Goal: Task Accomplishment & Management: Use online tool/utility

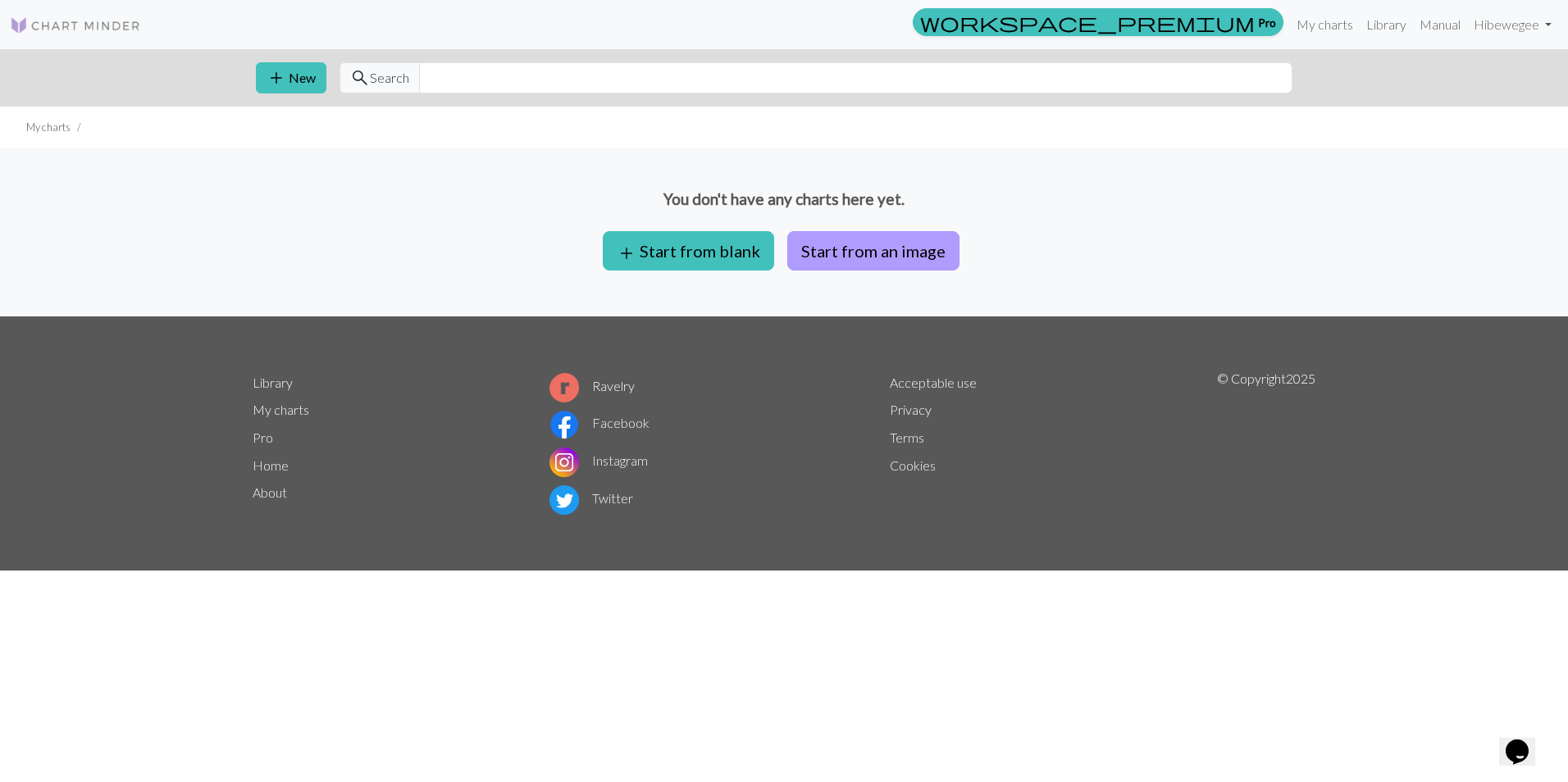
click at [911, 253] on button "Start from an image" at bounding box center [873, 250] width 172 height 40
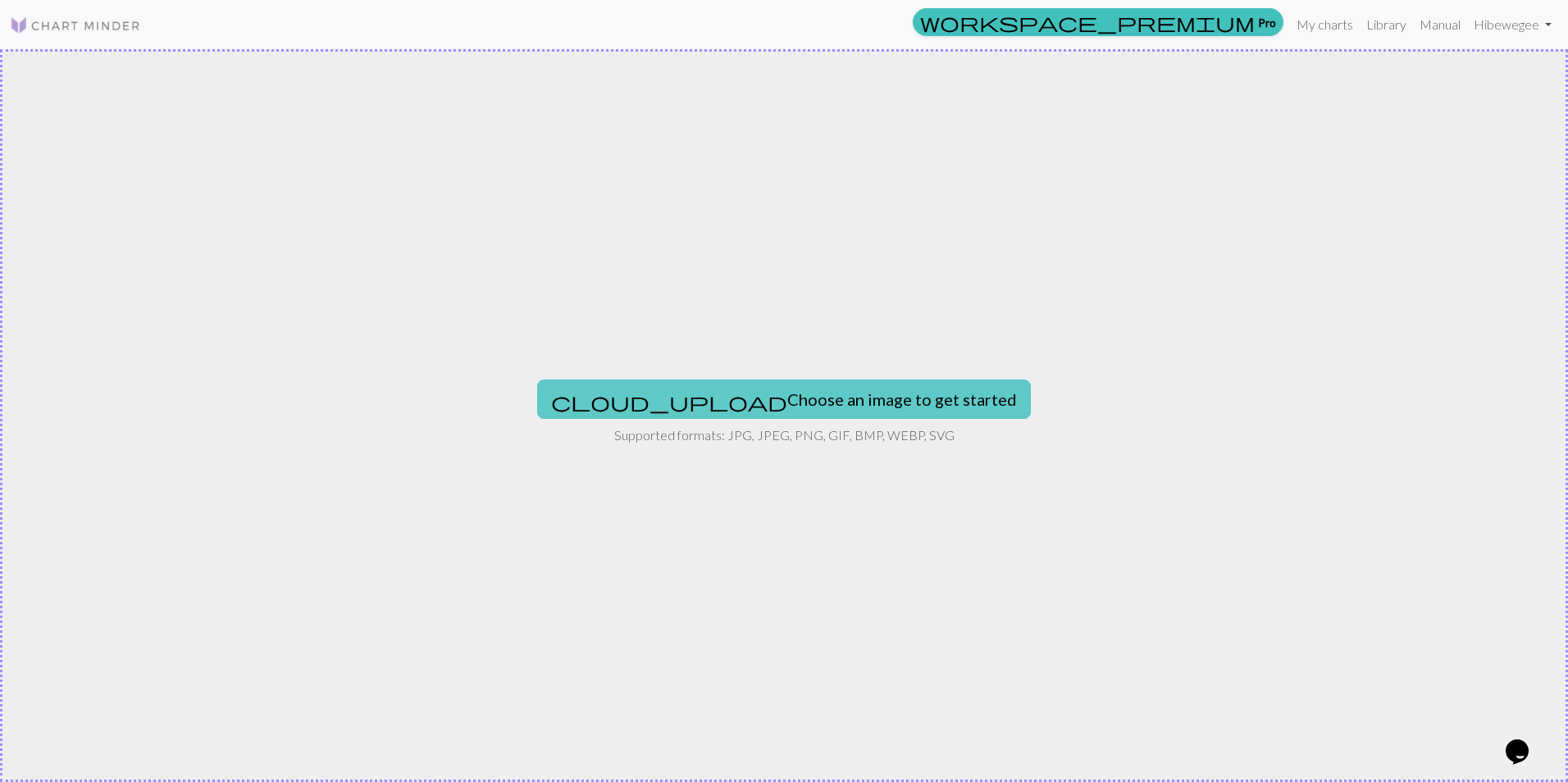
click at [797, 415] on button "cloud_upload Choose an image to get started" at bounding box center [784, 399] width 494 height 40
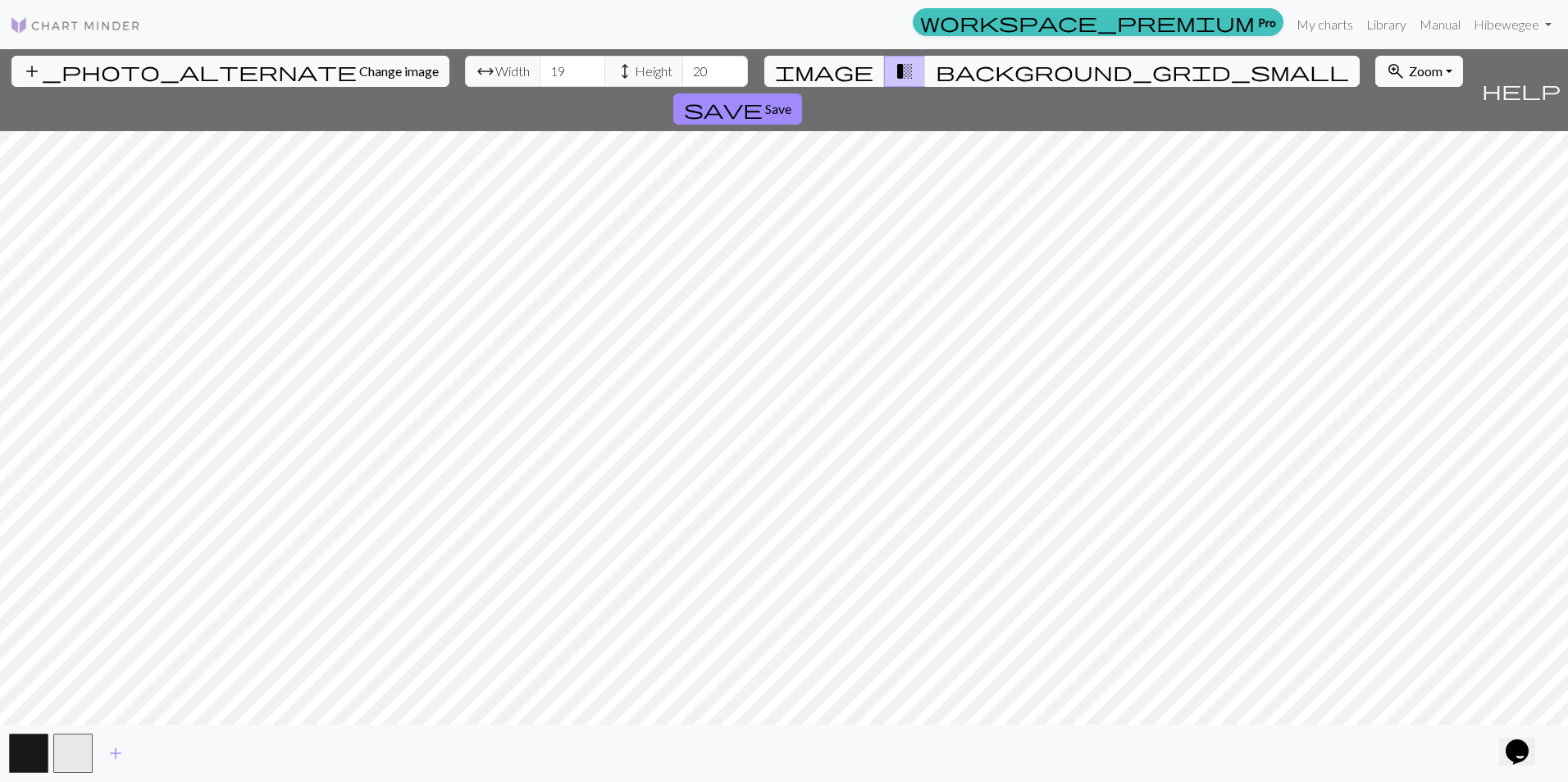
click at [941, 86] on button "background_grid_small" at bounding box center [1142, 72] width 434 height 31
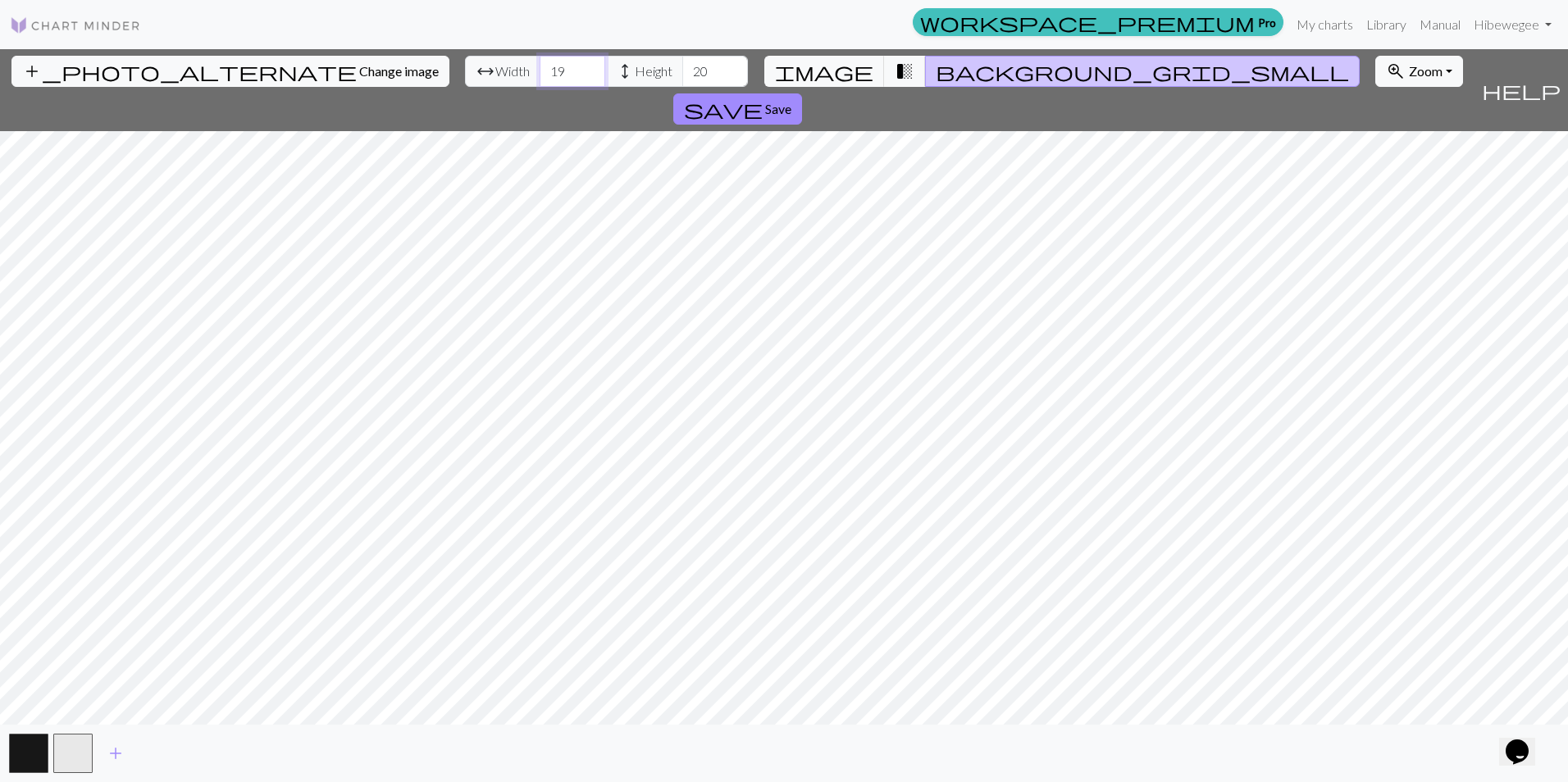
drag, startPoint x: 482, startPoint y: 67, endPoint x: 406, endPoint y: 67, distance: 76.0
click at [464, 67] on div "arrow_range Width 19 height Height 20" at bounding box center [606, 72] width 283 height 31
type input "69"
drag, startPoint x: 626, startPoint y: 76, endPoint x: 488, endPoint y: 4, distance: 155.7
click at [456, 7] on div "workspace_premium Pro My charts Library Manual Hi bewegee Account settings Logo…" at bounding box center [784, 391] width 1568 height 782
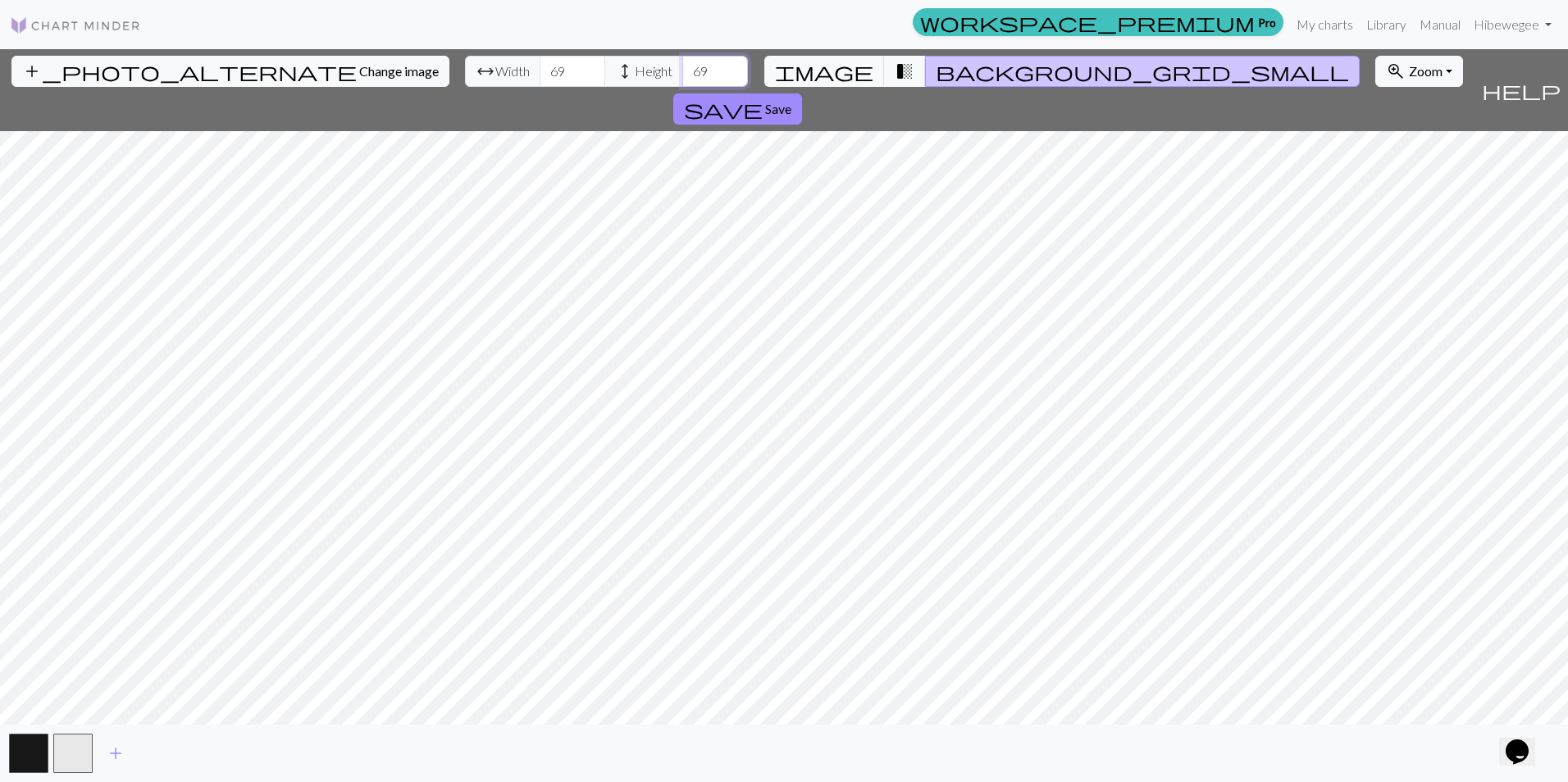
type input "69"
click at [540, 67] on input "69" at bounding box center [572, 72] width 65 height 31
click at [540, 66] on input "69" at bounding box center [572, 72] width 65 height 31
type input "67"
click at [682, 69] on input "69" at bounding box center [715, 72] width 65 height 31
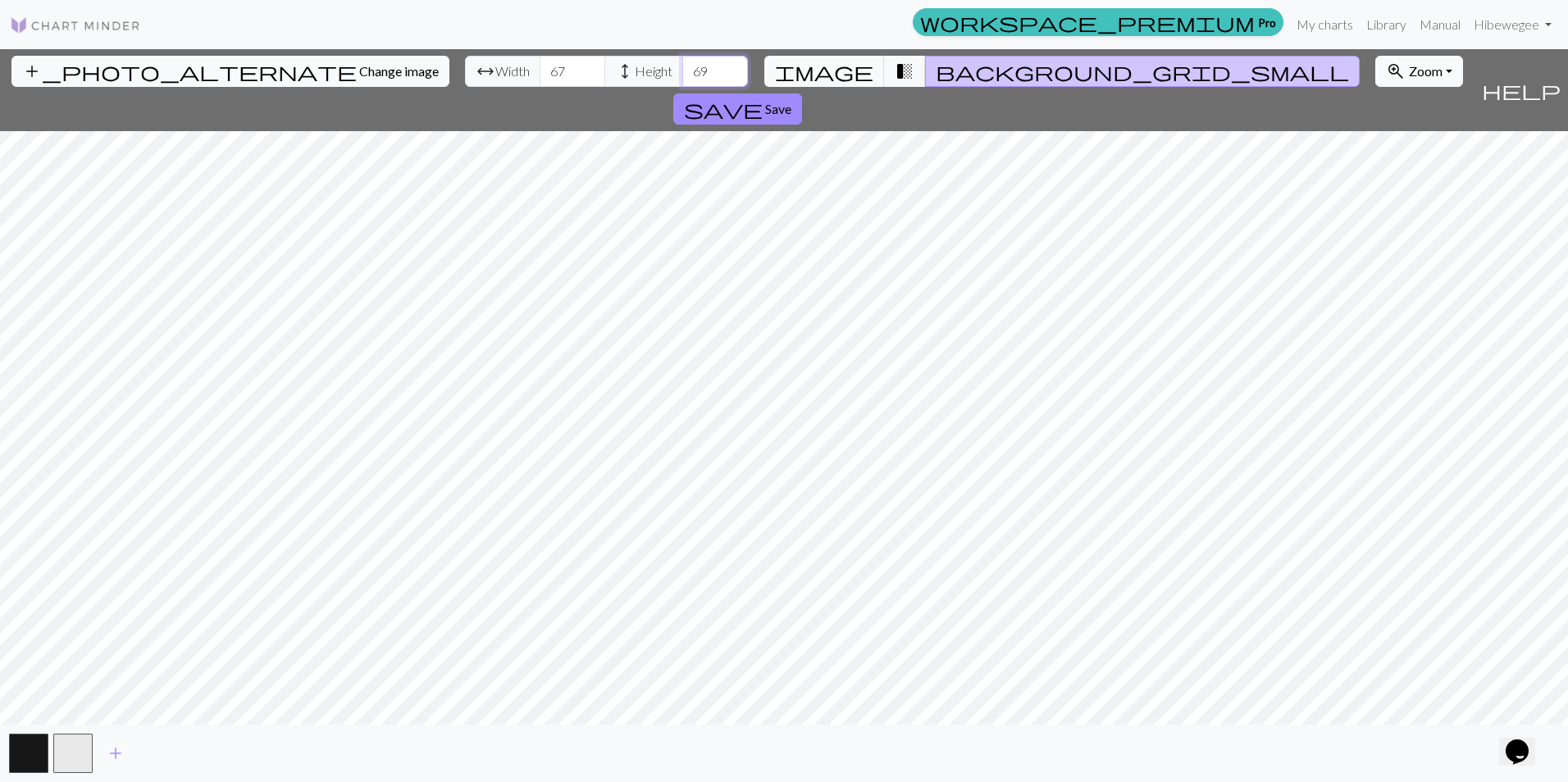
click at [682, 68] on input "69" at bounding box center [715, 72] width 65 height 31
type input "67"
click at [34, 748] on button "button" at bounding box center [29, 753] width 40 height 40
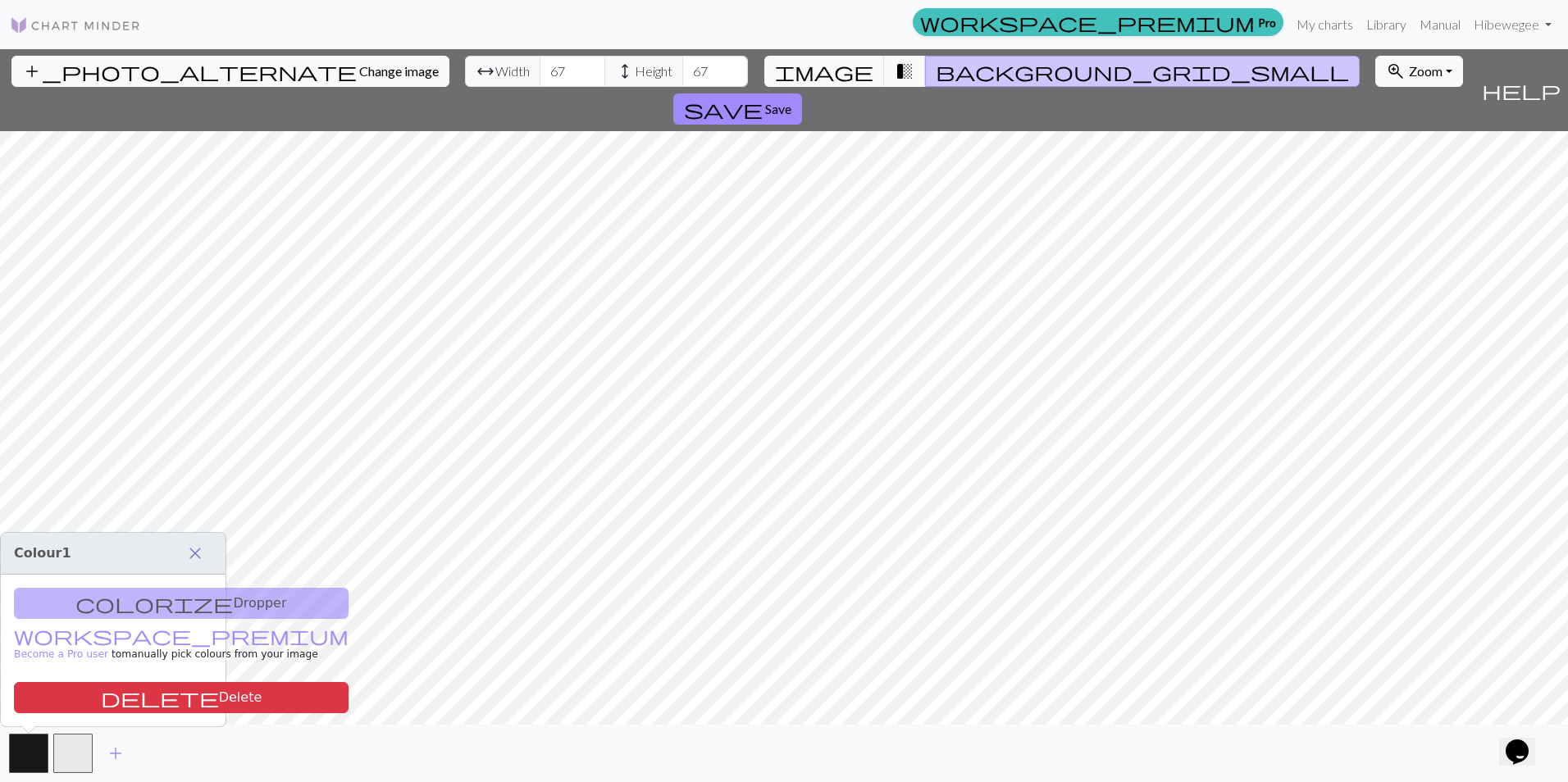
click at [200, 555] on span "close" at bounding box center [194, 553] width 19 height 23
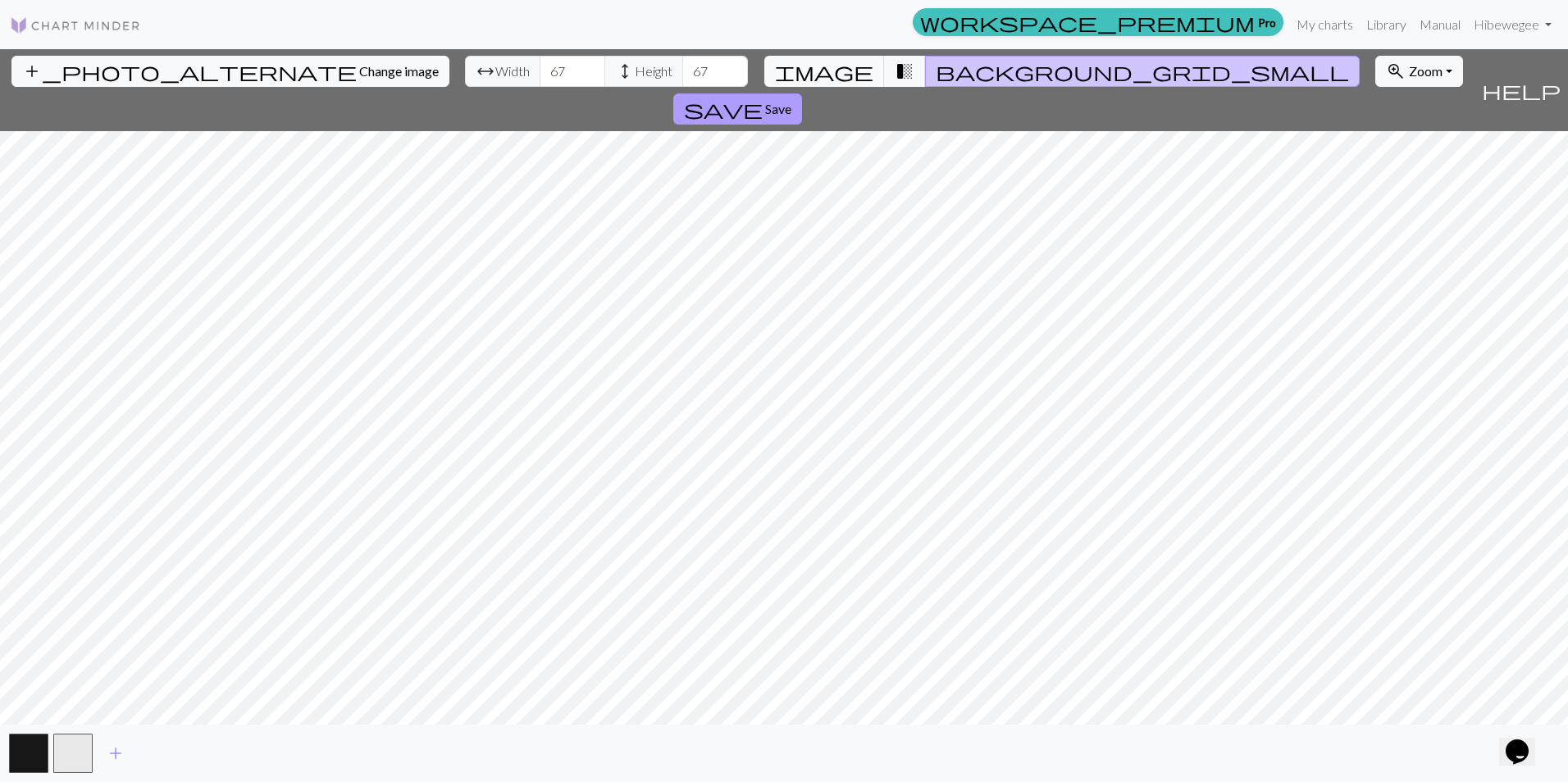
click at [791, 101] on span "Save" at bounding box center [778, 109] width 27 height 16
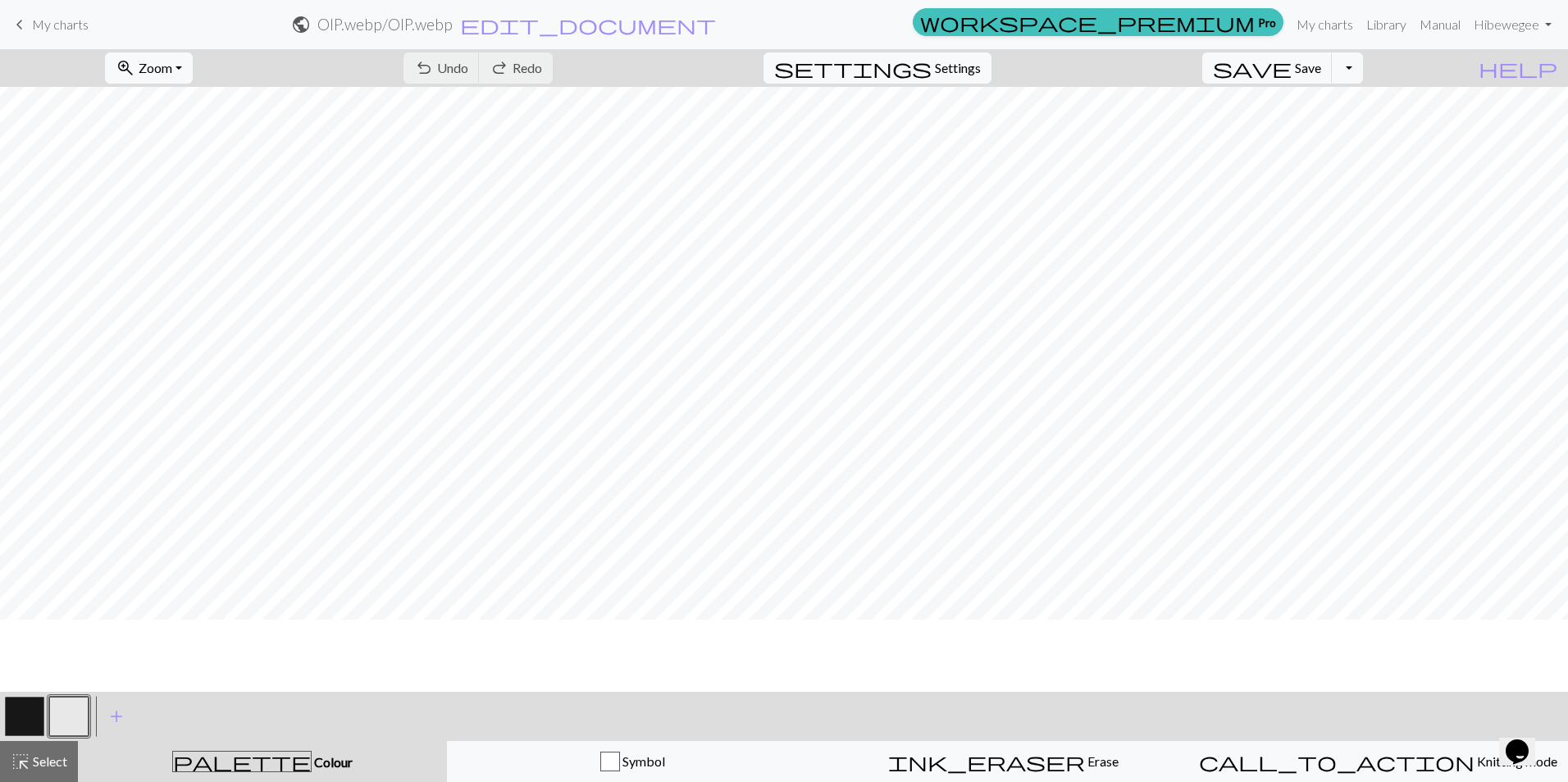
scroll to position [246, 0]
click at [25, 712] on button "button" at bounding box center [24, 717] width 40 height 40
click at [41, 719] on button "button" at bounding box center [24, 717] width 40 height 40
click at [41, 719] on div "Edit colour Name MC Use advanced picker workspace_premium Become a Pro user to …" at bounding box center [784, 391] width 1568 height 782
click at [29, 719] on button "button" at bounding box center [24, 717] width 40 height 40
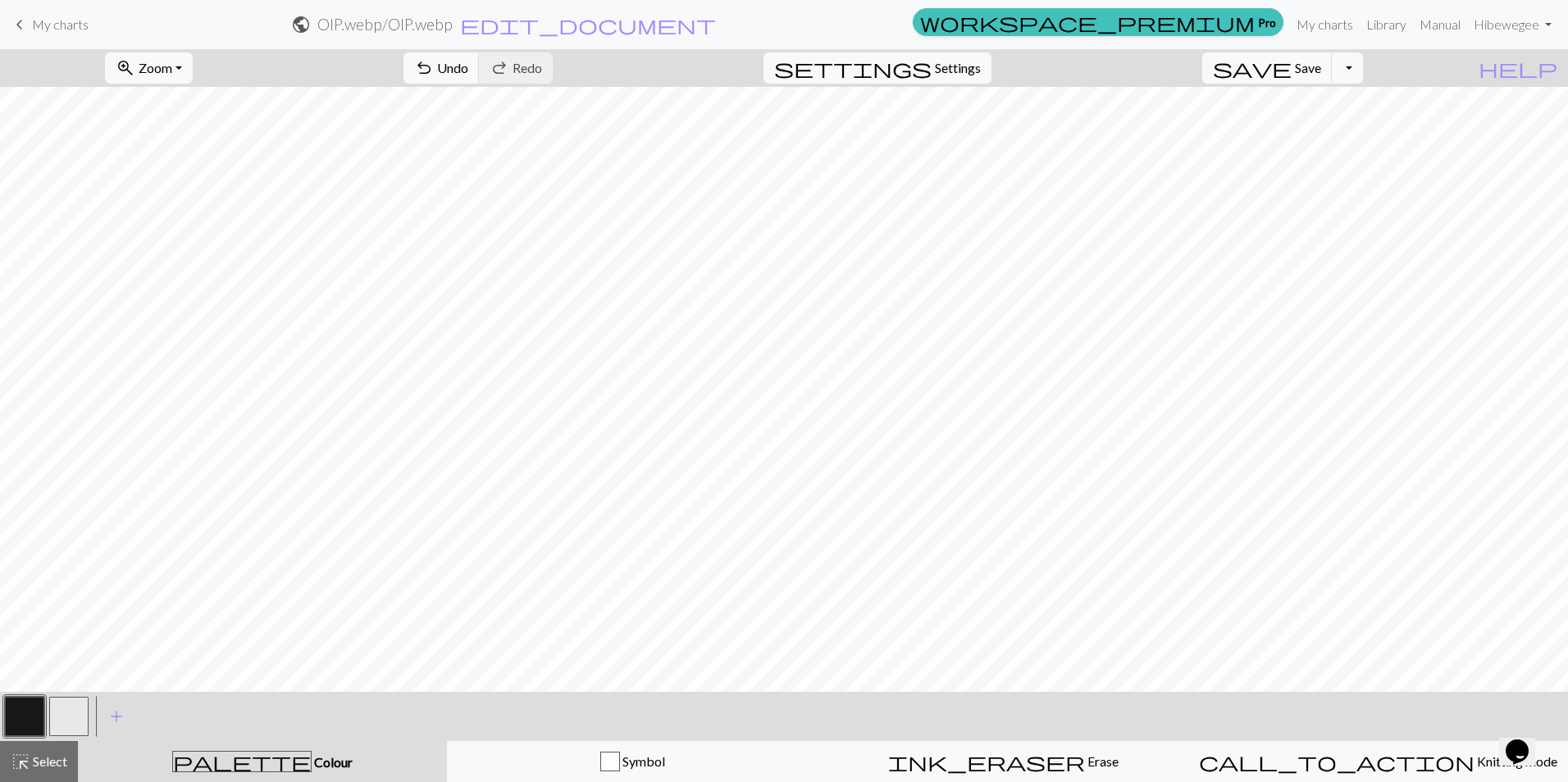
click at [69, 722] on button "button" at bounding box center [68, 717] width 40 height 40
click at [71, 723] on button "button" at bounding box center [68, 717] width 40 height 40
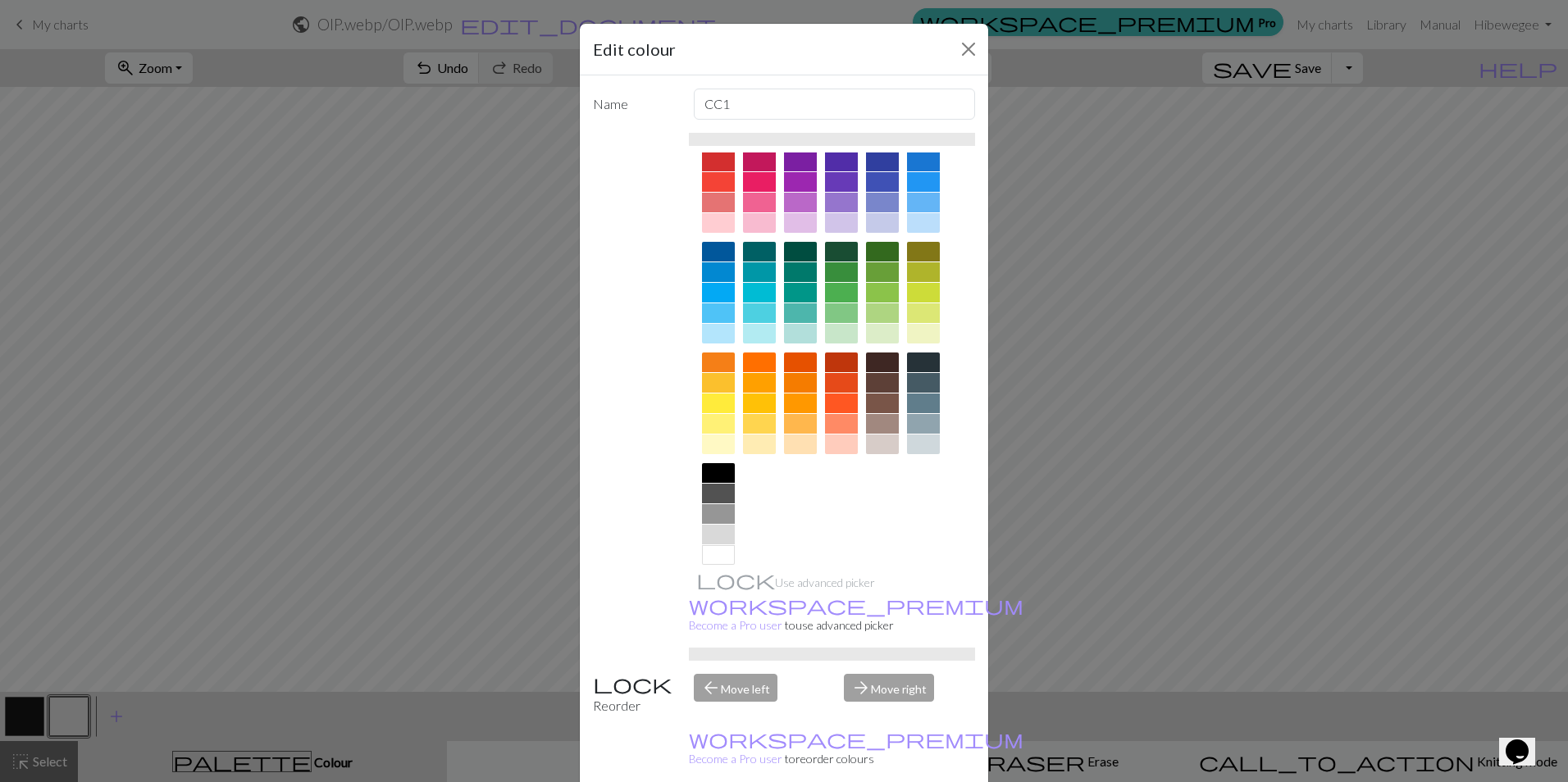
scroll to position [52, 0]
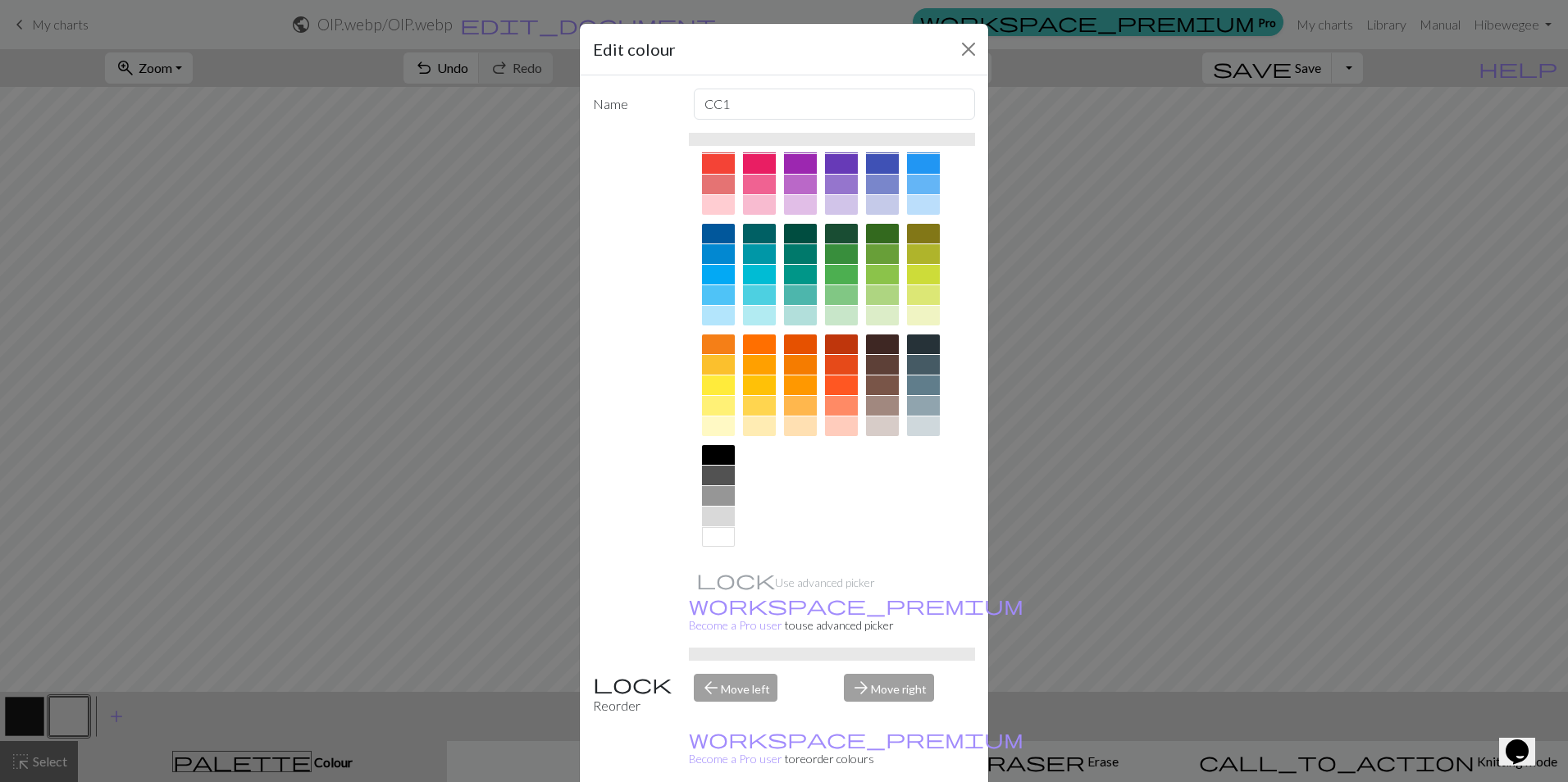
click at [706, 536] on div at bounding box center [718, 536] width 33 height 19
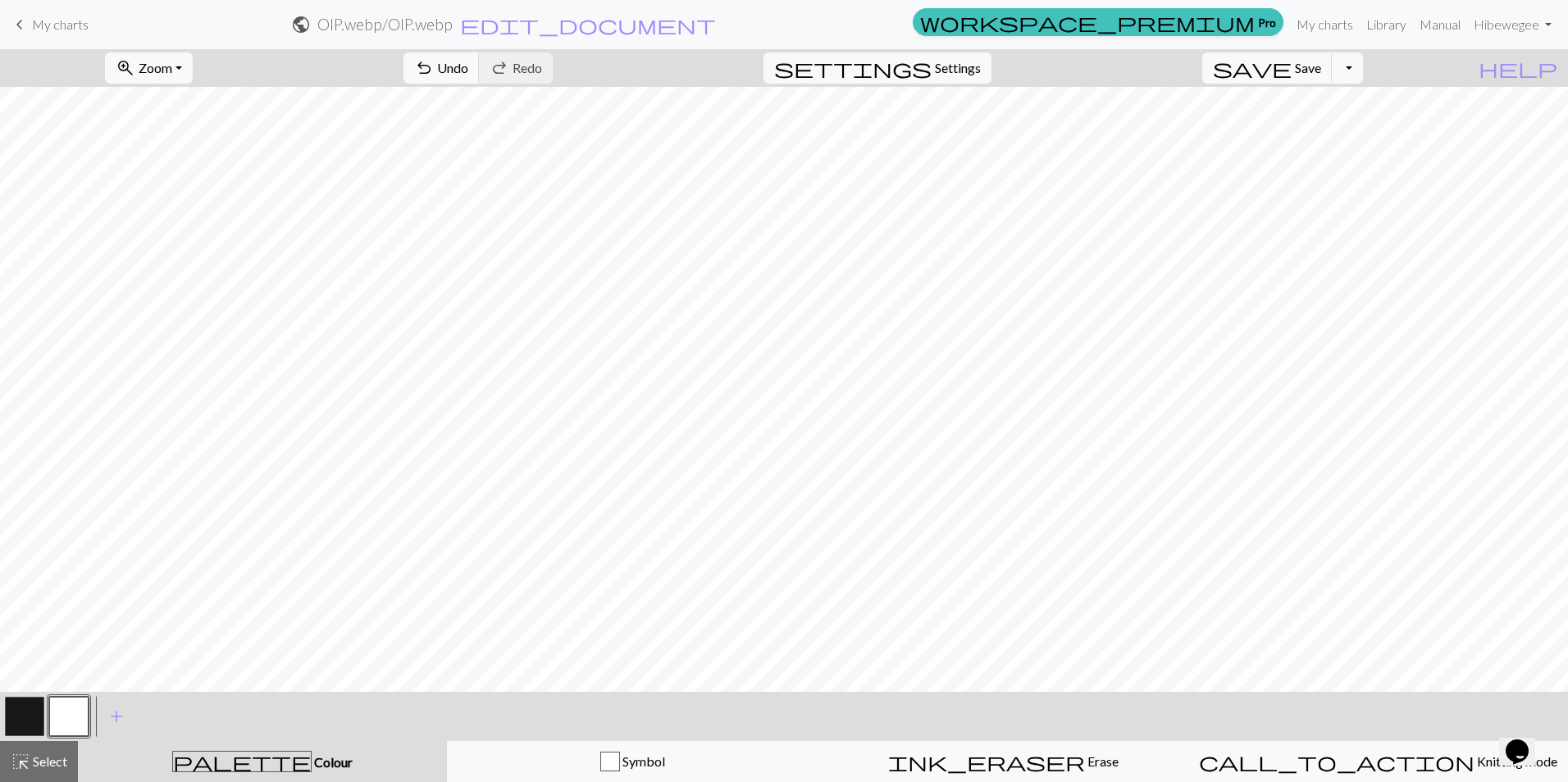
click at [28, 714] on button "button" at bounding box center [24, 717] width 40 height 40
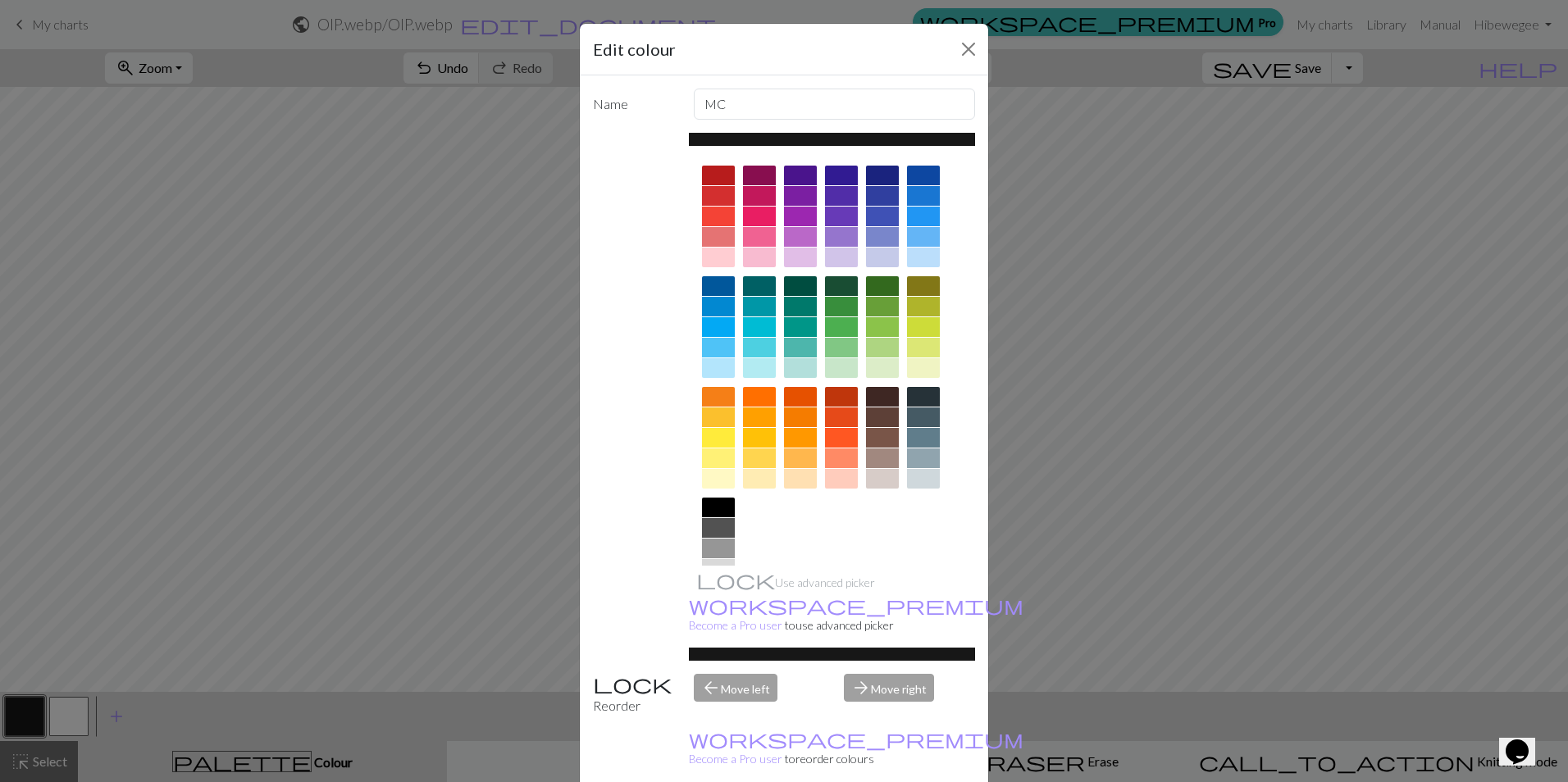
click at [722, 512] on div at bounding box center [718, 507] width 33 height 19
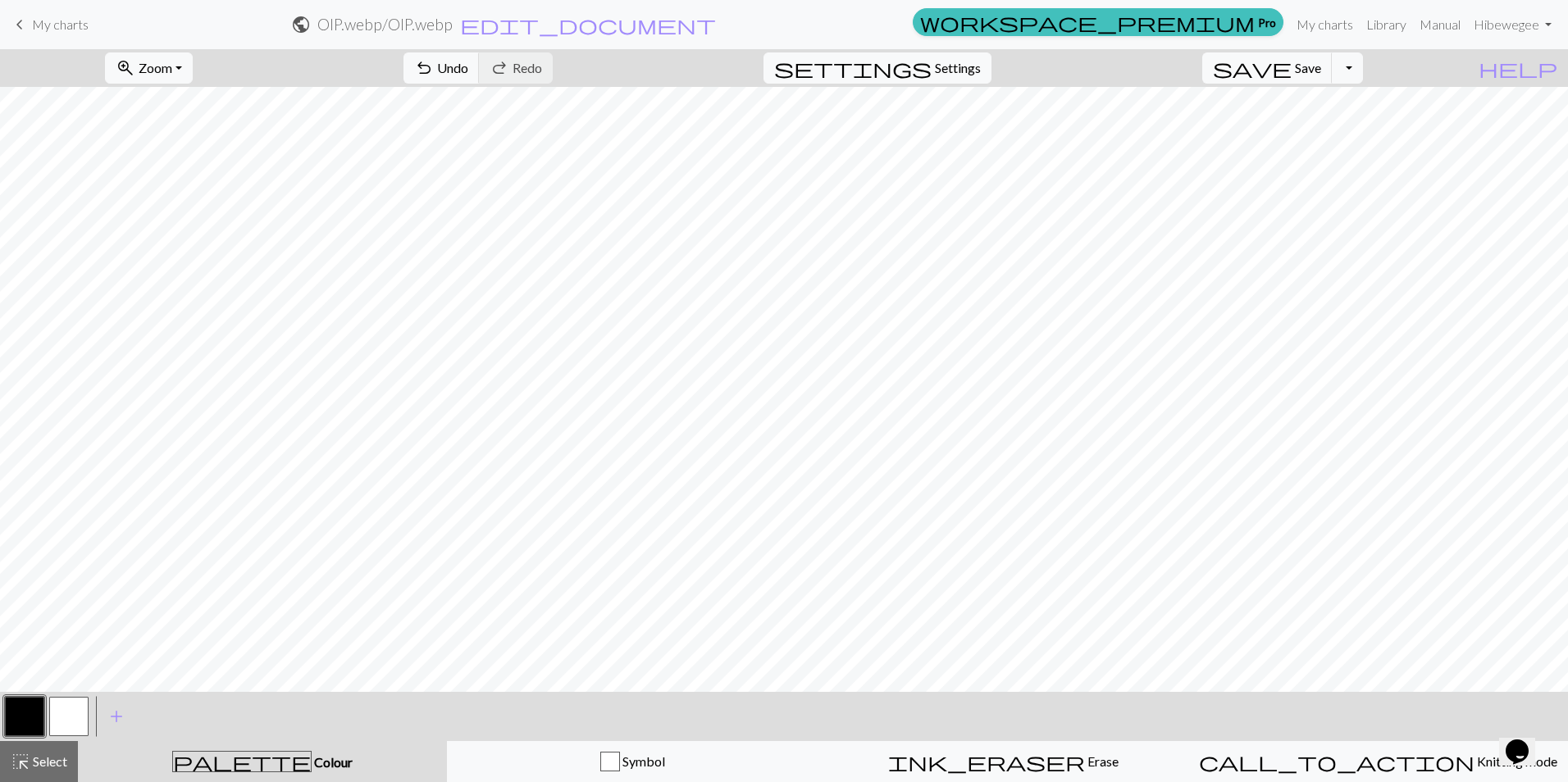
click at [73, 721] on button "button" at bounding box center [68, 717] width 40 height 40
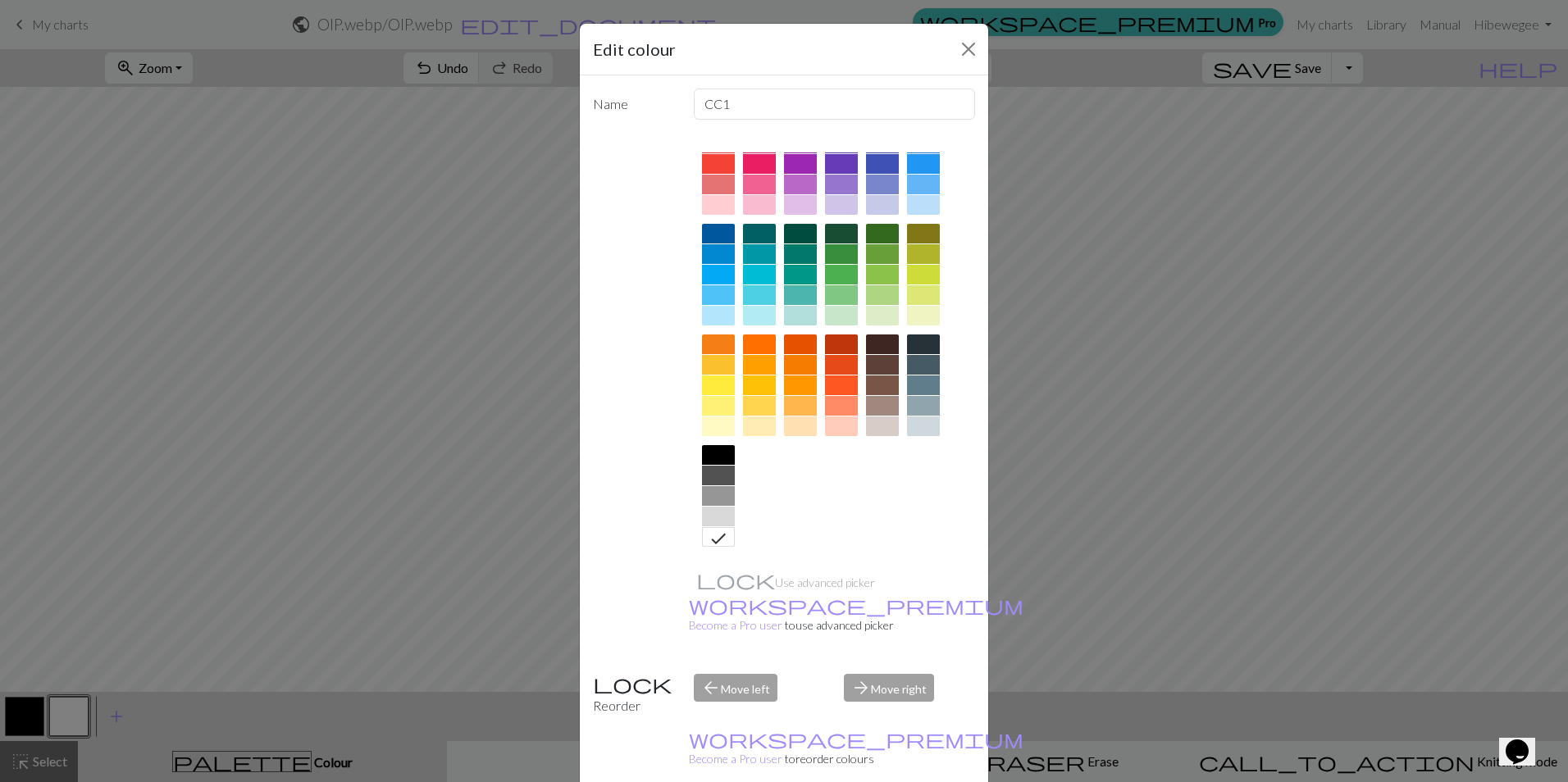
click at [718, 539] on icon at bounding box center [717, 538] width 19 height 19
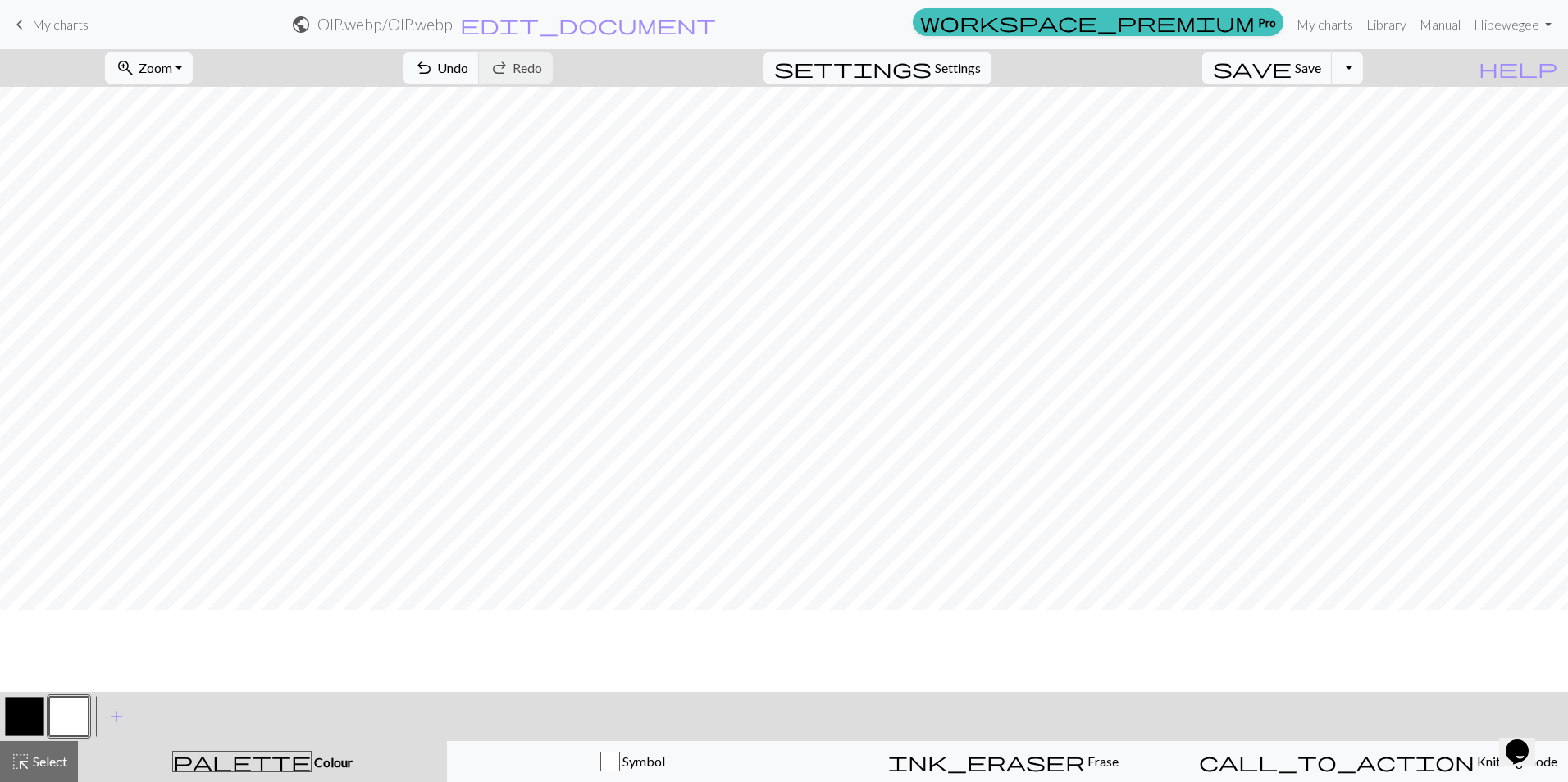
scroll to position [170, 0]
click at [1323, 75] on button "save Save Save" at bounding box center [1267, 68] width 131 height 31
click at [1363, 65] on button "Toggle Dropdown" at bounding box center [1347, 68] width 31 height 31
click at [1322, 134] on button "save_alt Download" at bounding box center [1227, 130] width 270 height 27
click at [1363, 72] on button "Toggle Dropdown" at bounding box center [1347, 68] width 31 height 31
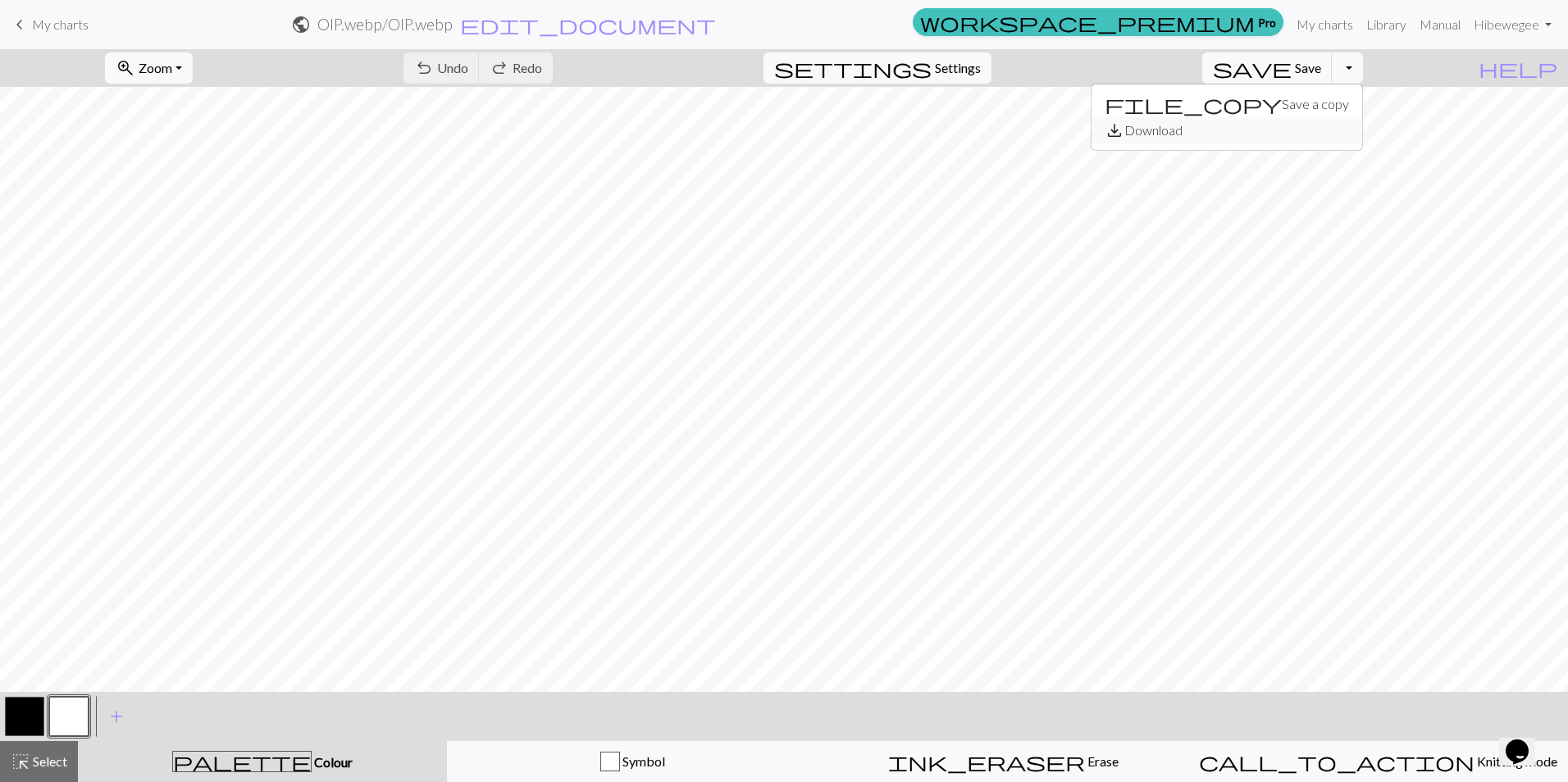
click at [1319, 118] on button "save_alt Download" at bounding box center [1227, 130] width 270 height 27
click at [1333, 80] on button "save Save Save" at bounding box center [1267, 68] width 131 height 31
click at [1332, 26] on link "My charts" at bounding box center [1324, 25] width 70 height 33
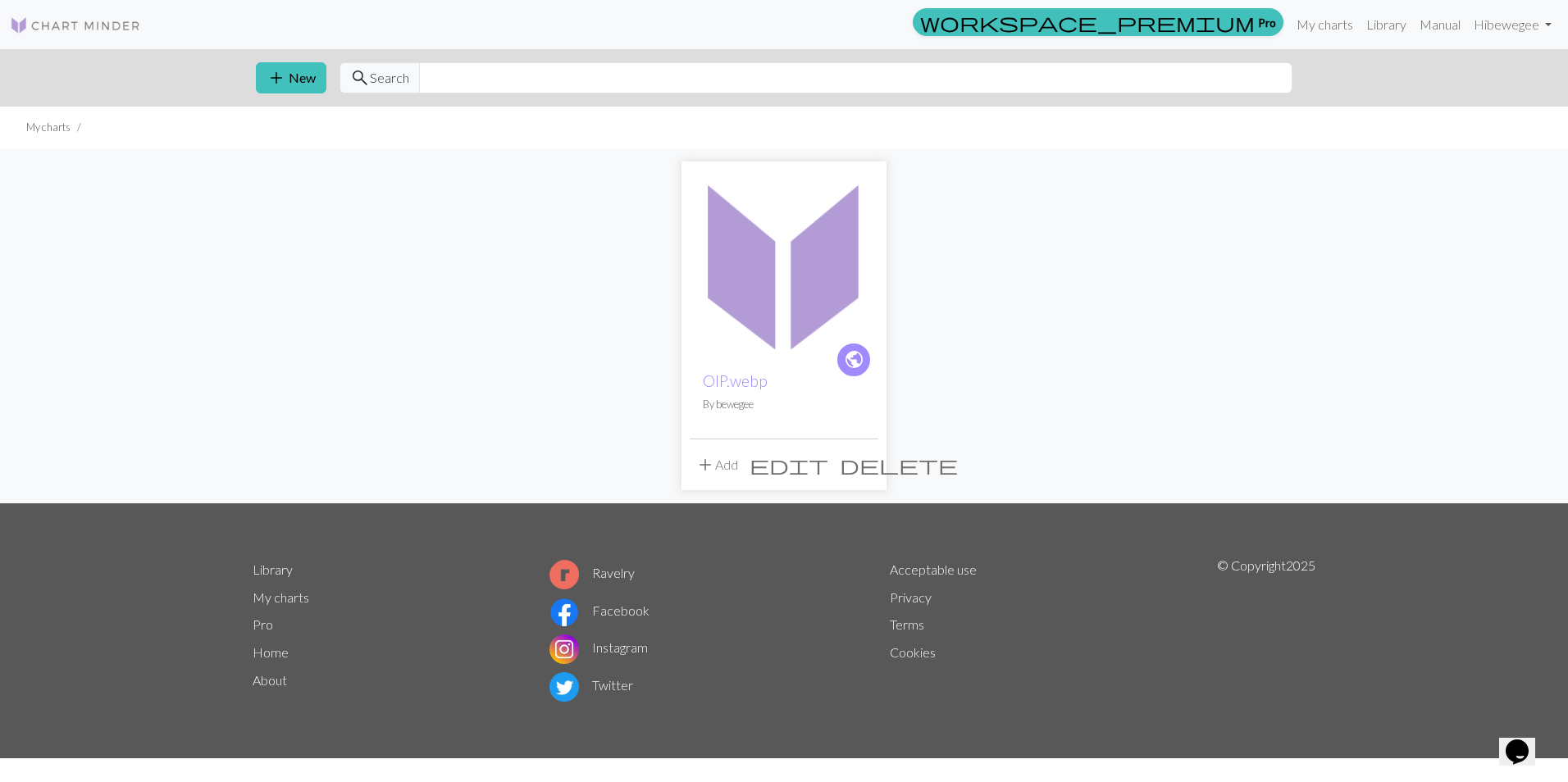
click at [815, 290] on img at bounding box center [784, 264] width 189 height 189
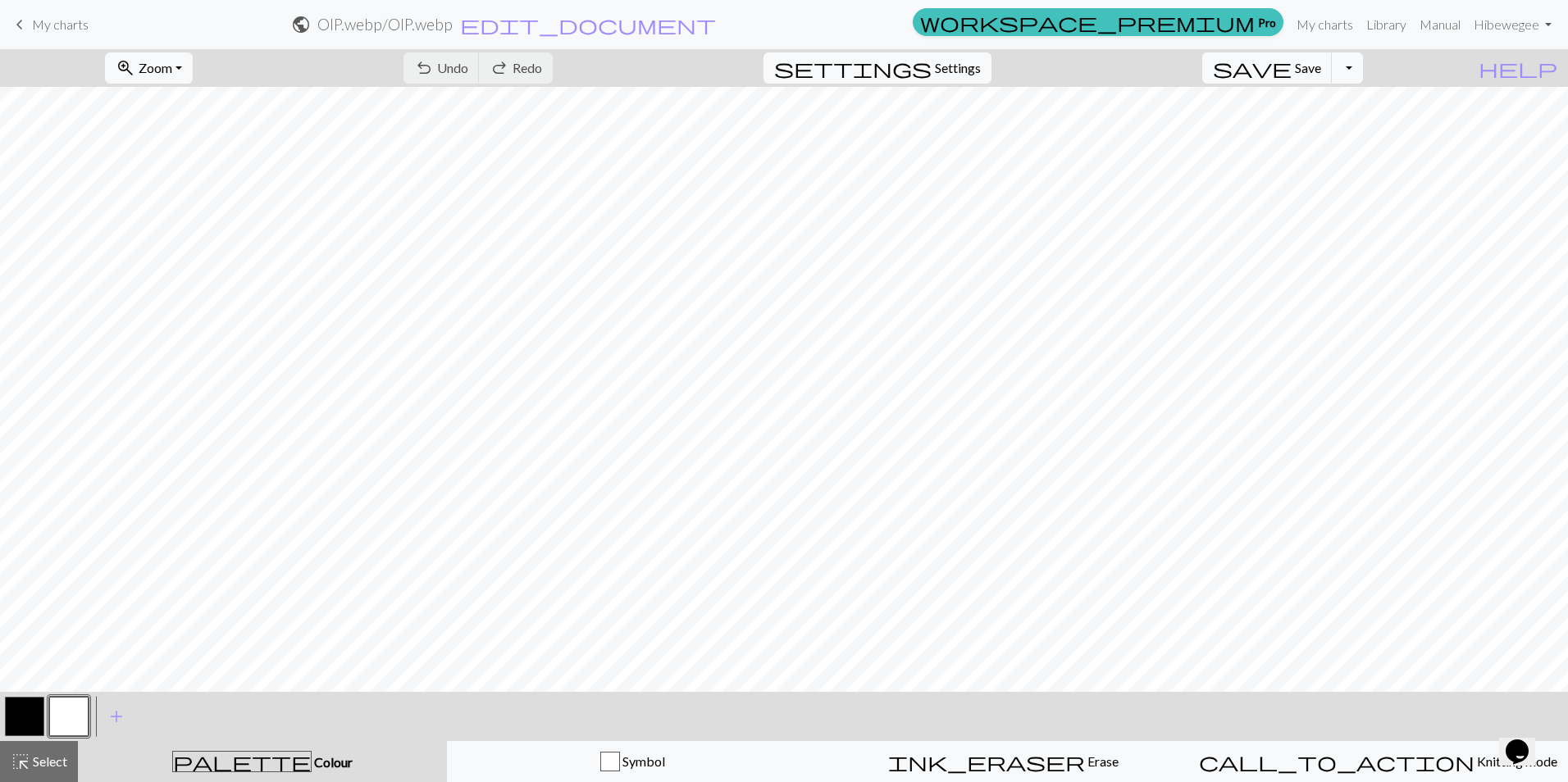
click at [1363, 60] on button "Toggle Dropdown" at bounding box center [1347, 68] width 31 height 31
click at [1357, 125] on button "save_alt Download" at bounding box center [1227, 130] width 270 height 27
click at [1363, 77] on button "Toggle Dropdown" at bounding box center [1347, 68] width 31 height 31
click at [1327, 99] on button "file_copy Save a copy" at bounding box center [1227, 104] width 270 height 27
click at [1363, 72] on button "Toggle Dropdown" at bounding box center [1347, 68] width 31 height 31
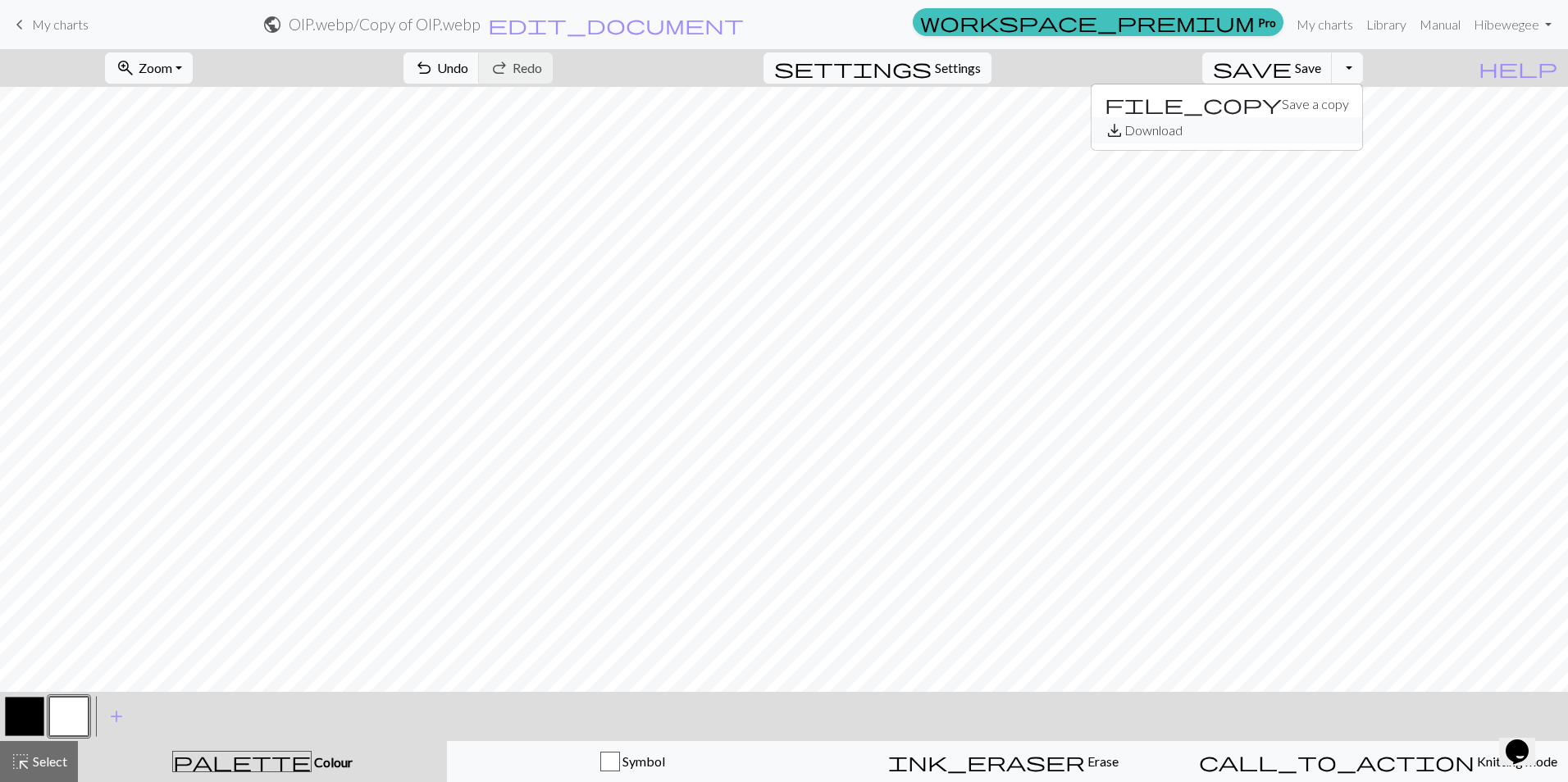
click at [1329, 122] on button "save_alt Download" at bounding box center [1227, 130] width 270 height 27
click at [193, 71] on button "zoom_in Zoom Zoom" at bounding box center [148, 68] width 87 height 31
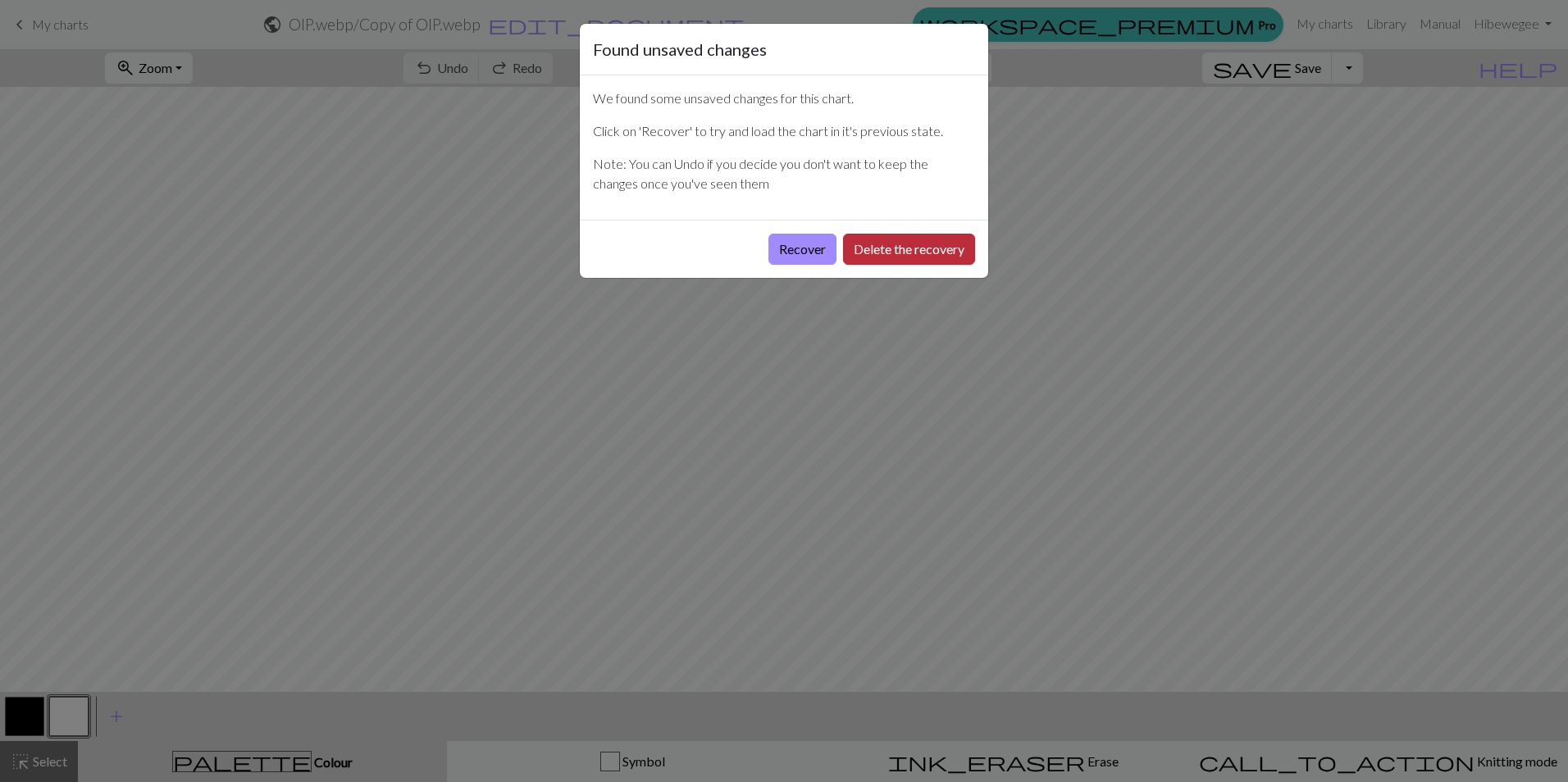
click at [922, 247] on button "Delete the recovery" at bounding box center [909, 249] width 132 height 31
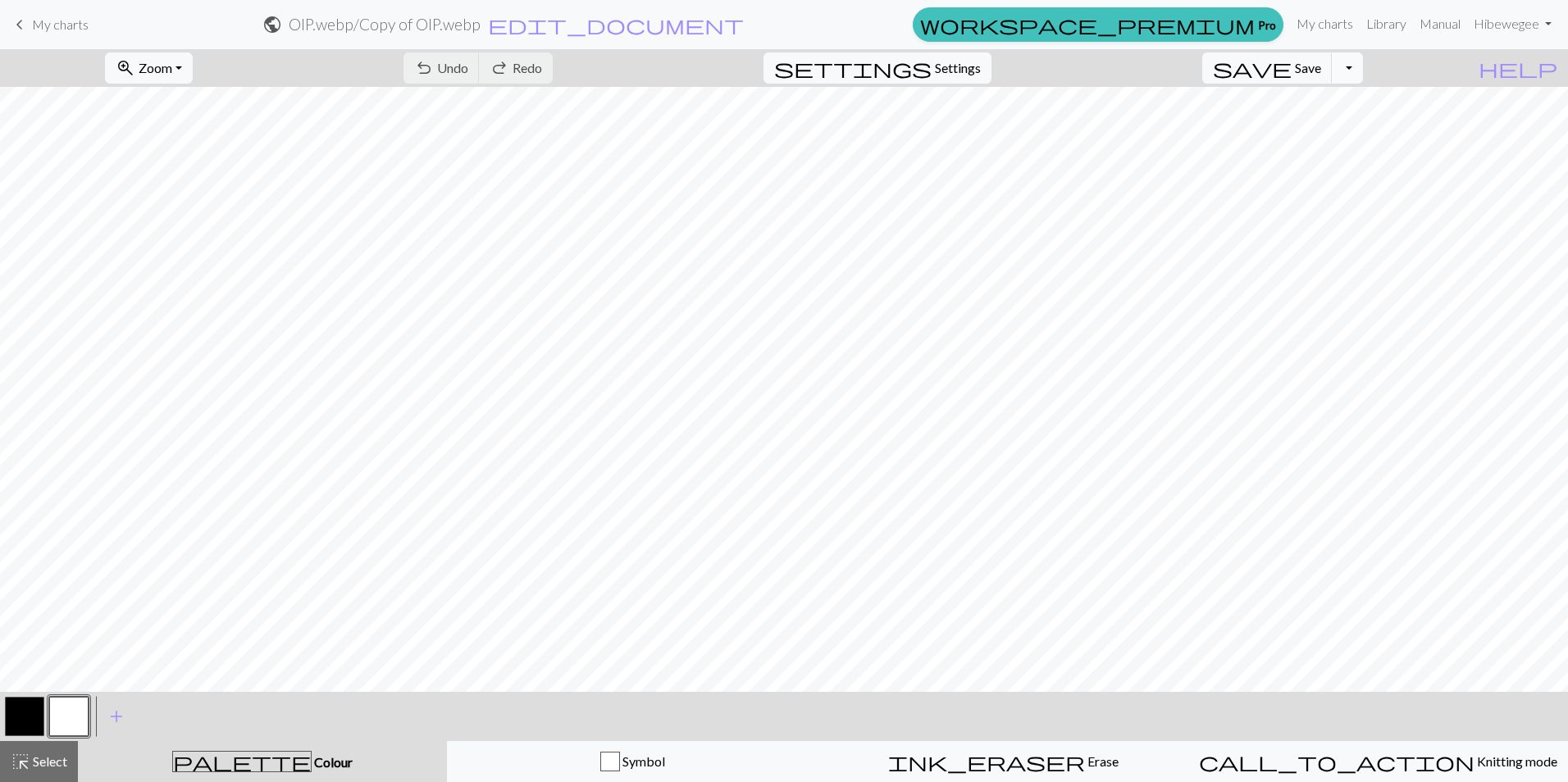
click at [1363, 67] on button "Toggle Dropdown" at bounding box center [1347, 68] width 31 height 31
click at [1336, 121] on button "save_alt Download" at bounding box center [1227, 130] width 270 height 27
click at [1321, 68] on span "Save" at bounding box center [1308, 67] width 27 height 16
click at [1333, 31] on div "Chart saved" at bounding box center [784, 32] width 1568 height 64
click at [1330, 26] on link "My charts" at bounding box center [1324, 24] width 70 height 33
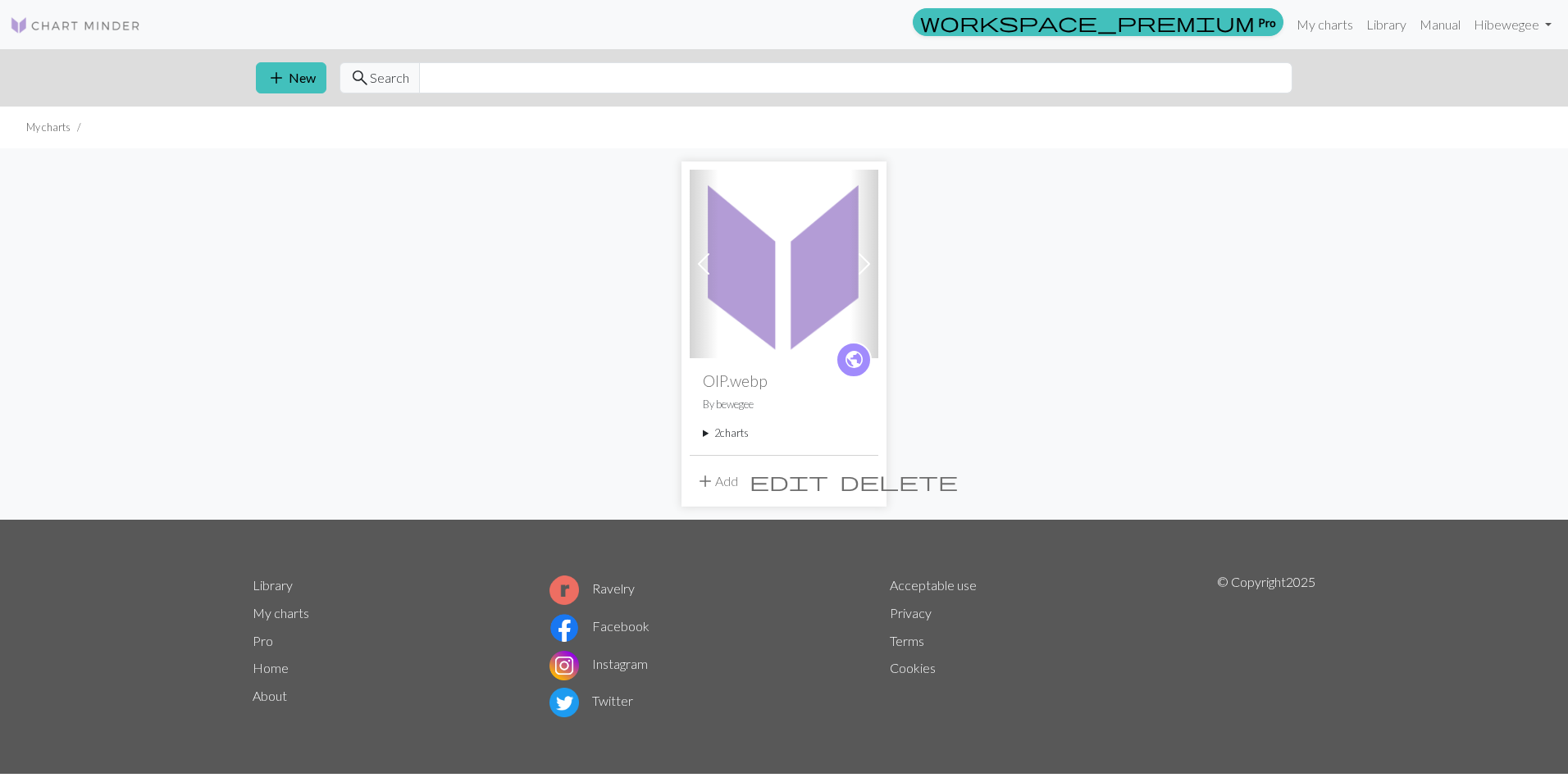
click at [869, 258] on span at bounding box center [864, 264] width 27 height 27
click at [869, 260] on span at bounding box center [864, 264] width 27 height 27
click at [714, 438] on summary "2 charts" at bounding box center [784, 433] width 163 height 16
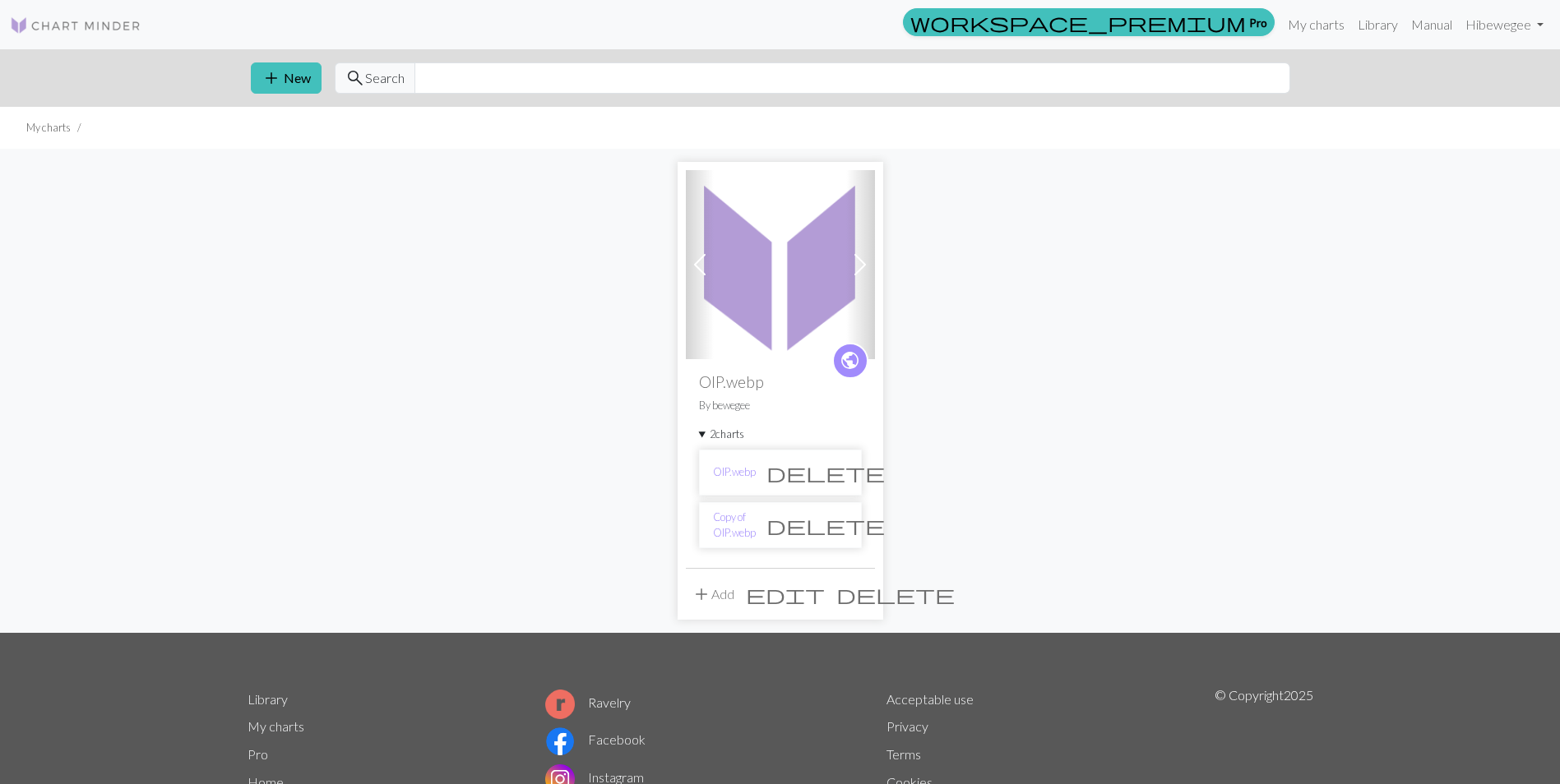
click at [830, 540] on button "delete" at bounding box center [826, 526] width 140 height 31
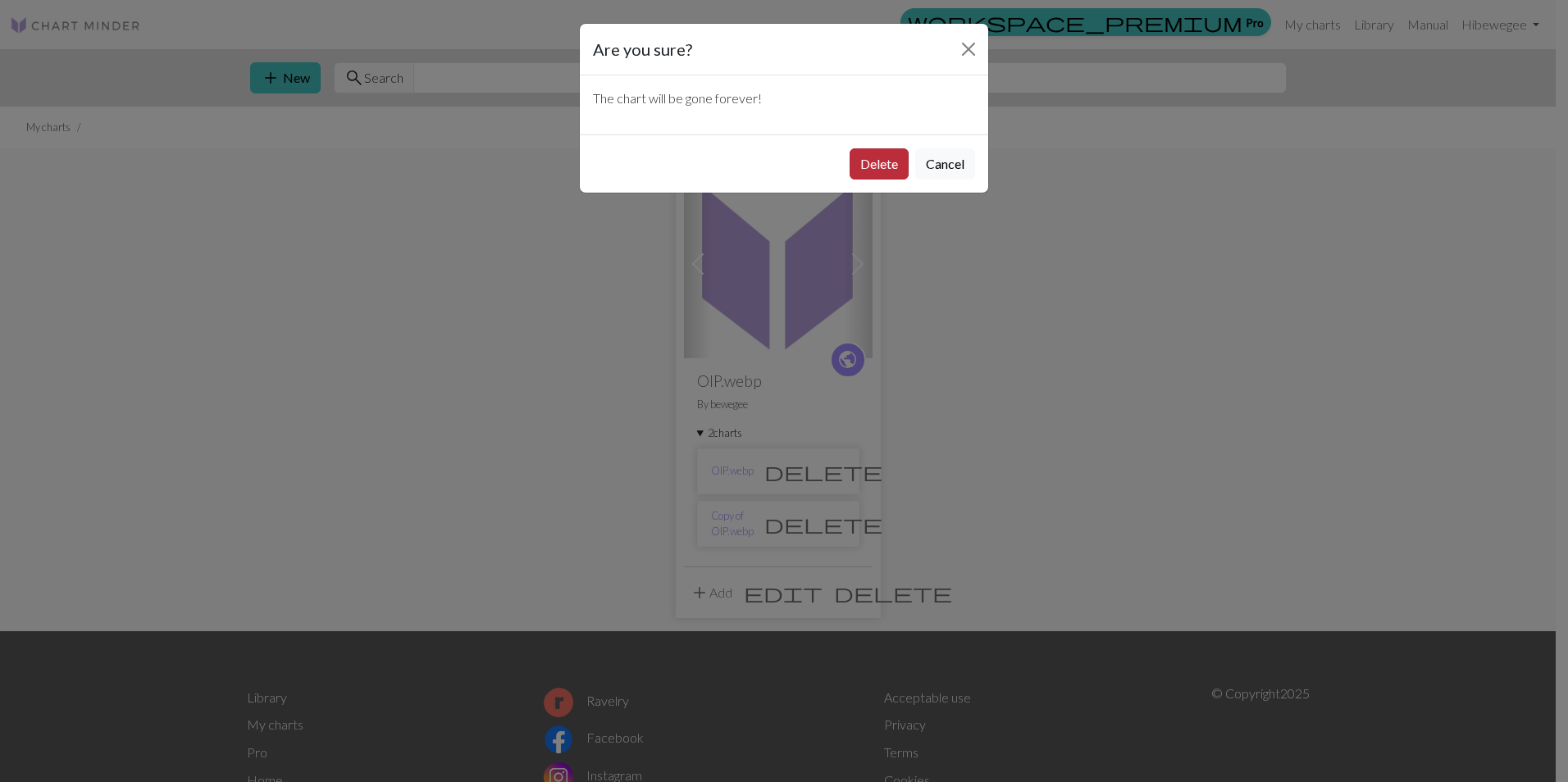
click at [898, 154] on button "Delete" at bounding box center [879, 164] width 59 height 31
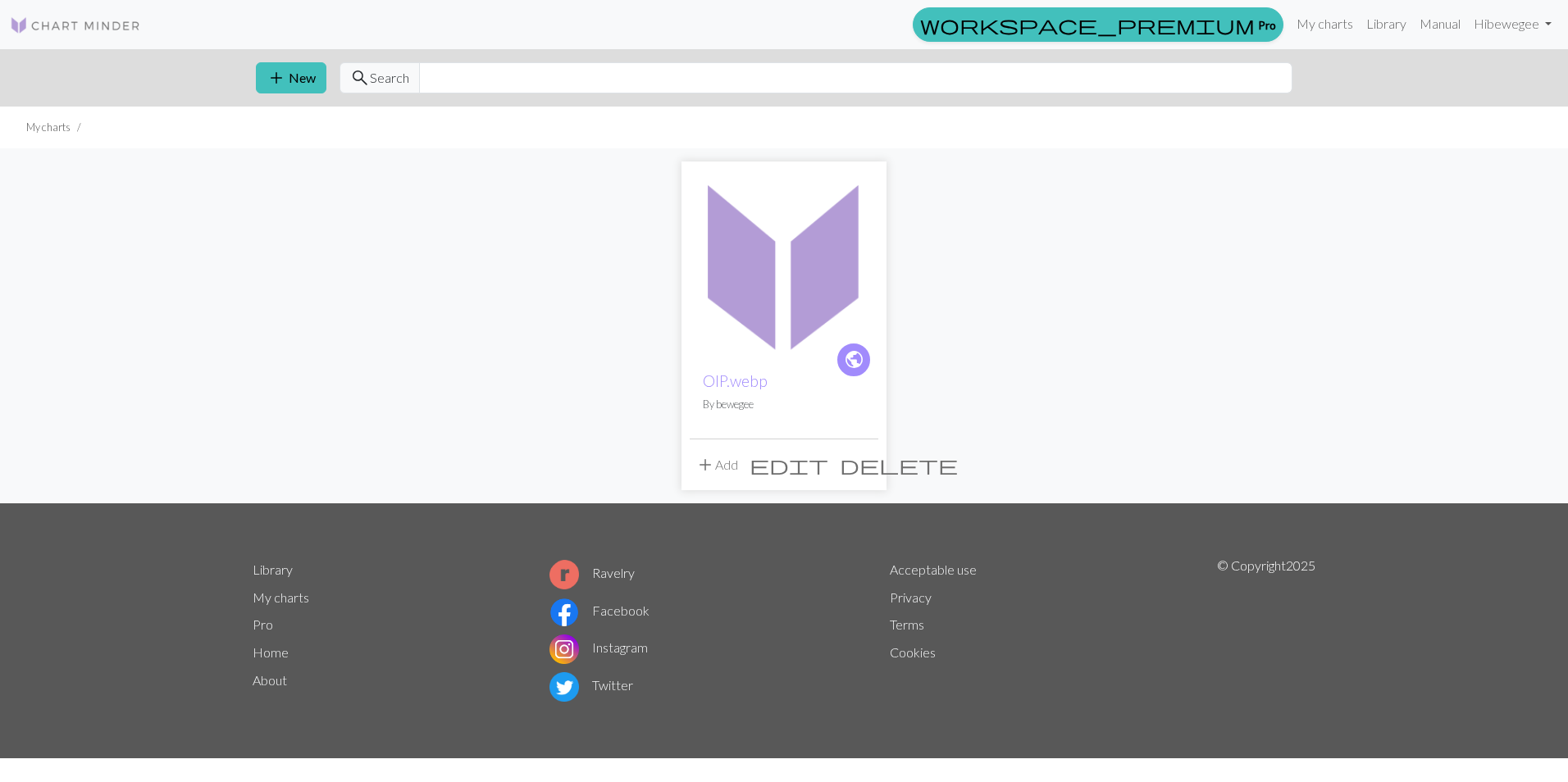
click at [818, 212] on img at bounding box center [784, 264] width 189 height 189
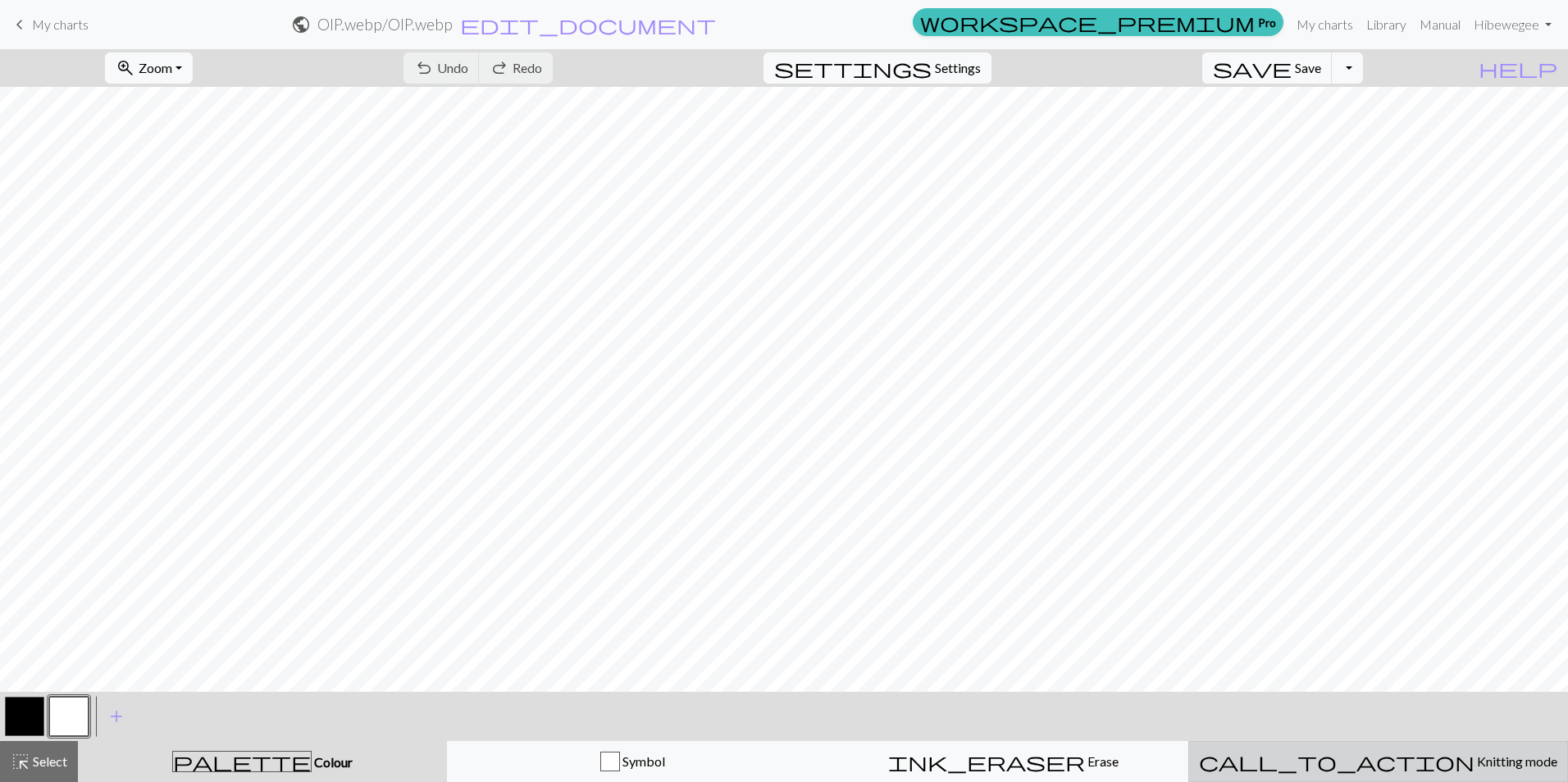
click at [1474, 754] on span "Knitting mode" at bounding box center [1516, 761] width 83 height 16
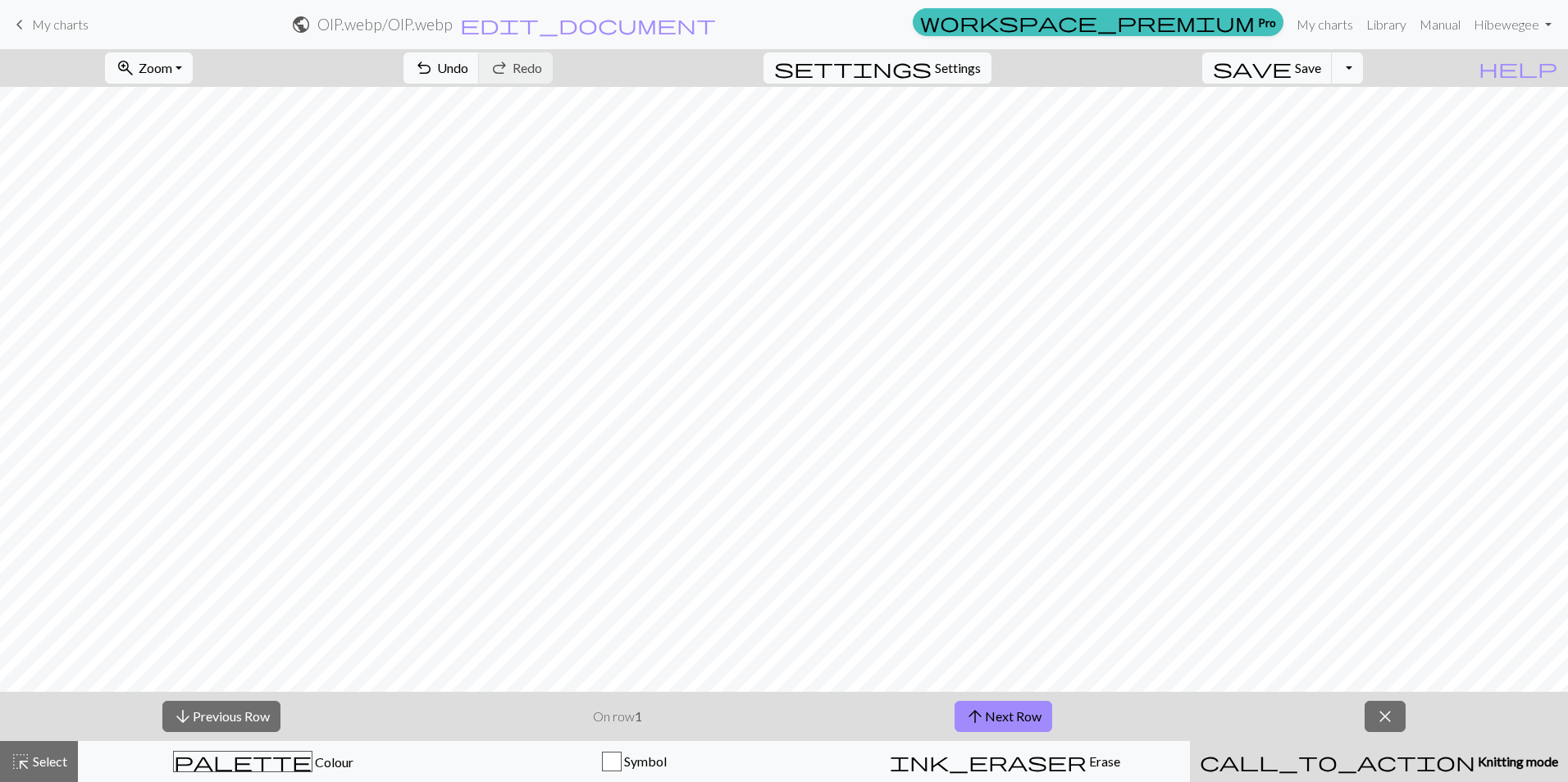
click at [1387, 719] on span "close" at bounding box center [1384, 717] width 19 height 23
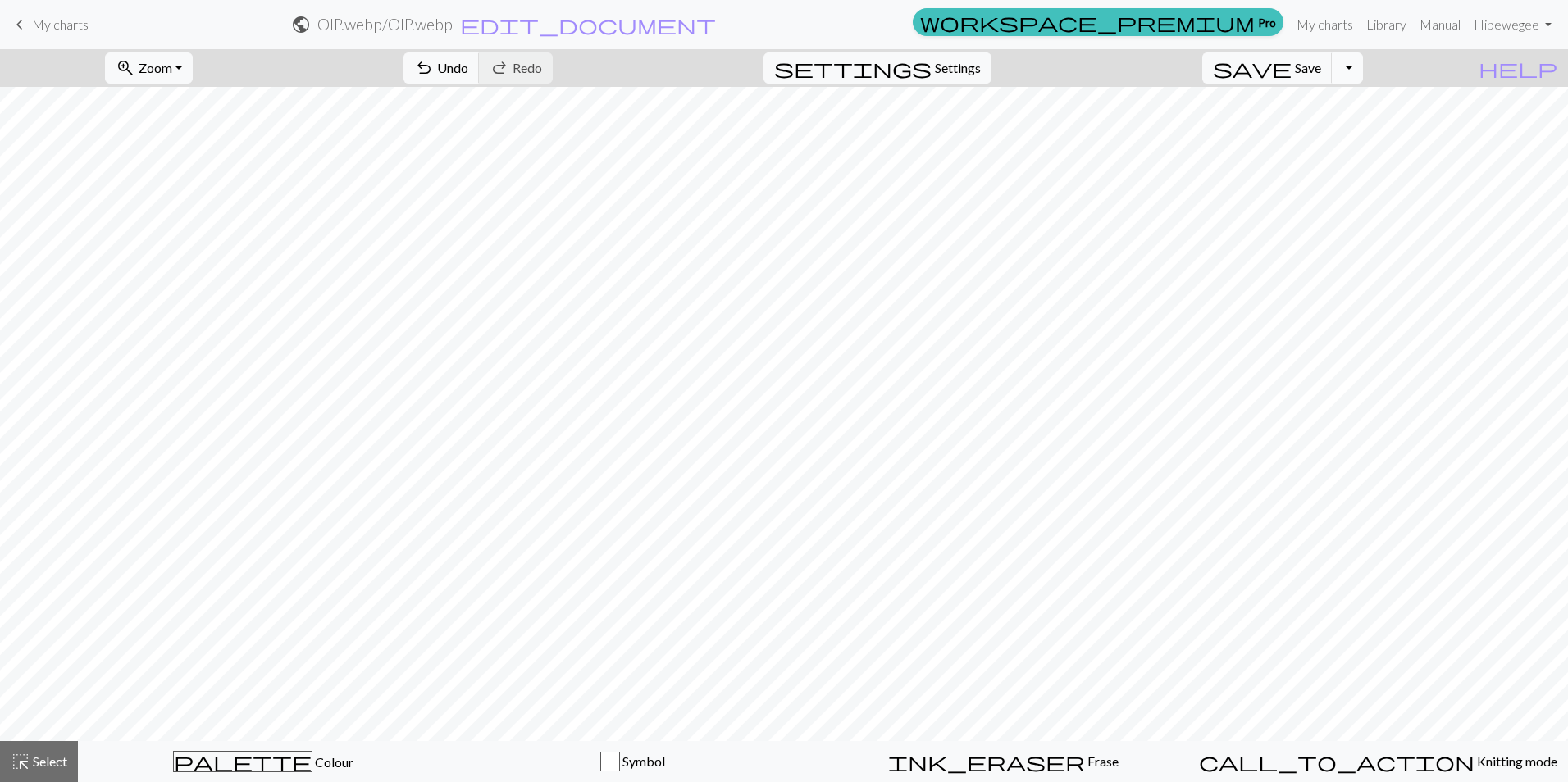
click at [1363, 68] on button "Toggle Dropdown" at bounding box center [1347, 68] width 31 height 31
click at [1322, 121] on button "save_alt Download" at bounding box center [1227, 130] width 270 height 27
click at [193, 56] on button "zoom_in Zoom Zoom" at bounding box center [148, 68] width 87 height 31
click at [168, 229] on button "100%" at bounding box center [170, 223] width 130 height 27
click at [193, 59] on button "zoom_in Zoom Zoom" at bounding box center [148, 68] width 87 height 31
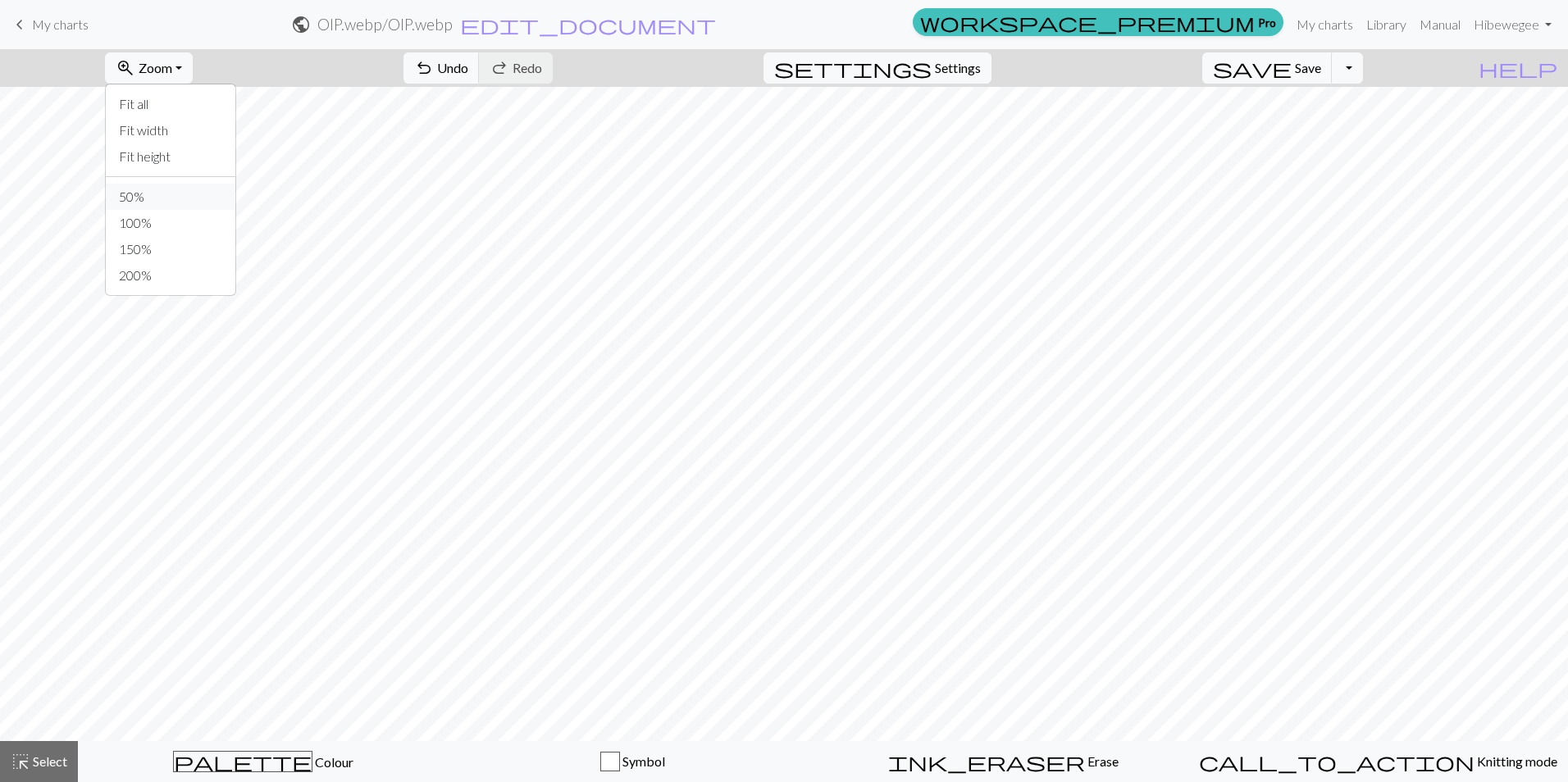
click at [186, 194] on button "50%" at bounding box center [170, 197] width 130 height 27
